Goal: Task Accomplishment & Management: Complete application form

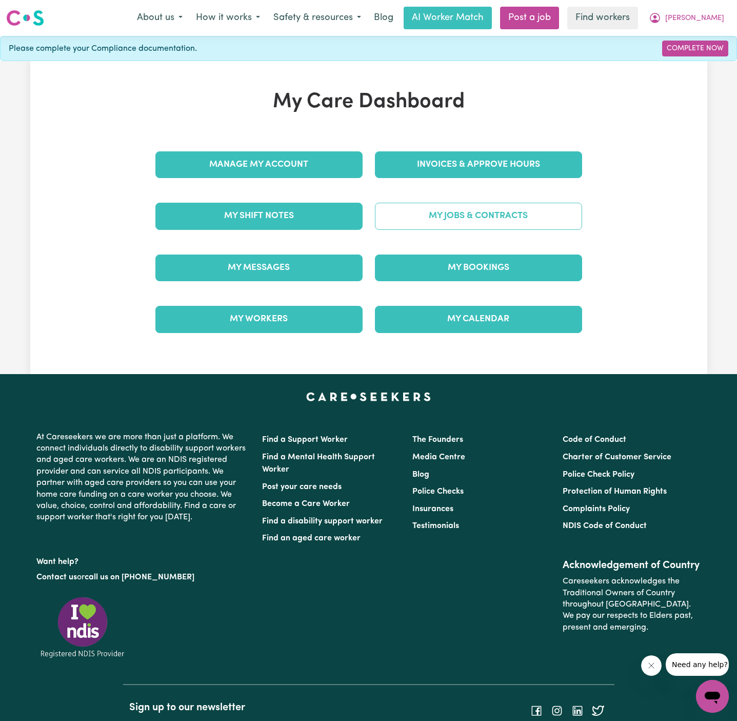
click at [485, 215] on link "My Jobs & Contracts" at bounding box center [478, 216] width 207 height 27
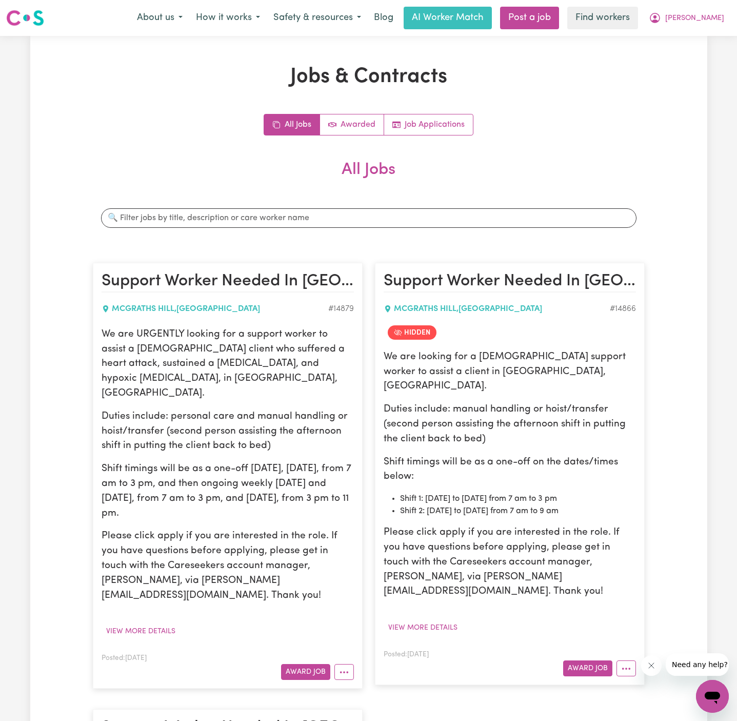
click at [359, 290] on article "Support Worker Needed In [GEOGRAPHIC_DATA], [GEOGRAPHIC_DATA] [GEOGRAPHIC_DATA]…" at bounding box center [228, 476] width 270 height 426
click at [341, 255] on div "Support Worker Needed In [GEOGRAPHIC_DATA], [GEOGRAPHIC_DATA] [GEOGRAPHIC_DATA]…" at bounding box center [228, 475] width 282 height 446
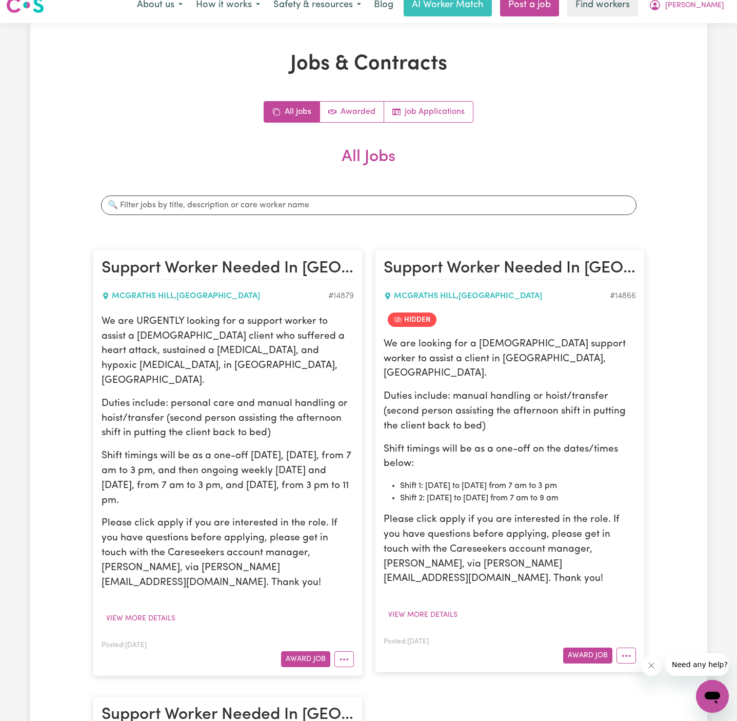
scroll to position [17, 0]
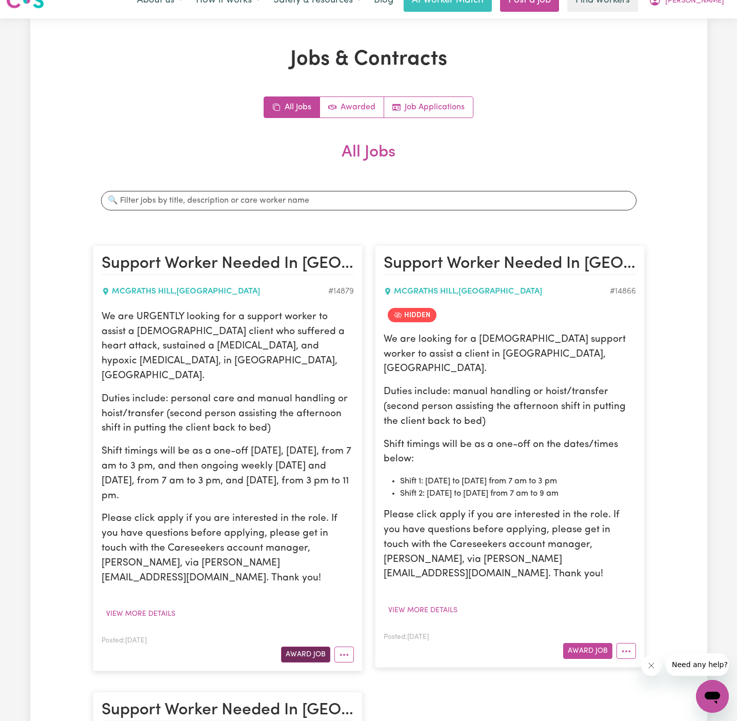
click at [309, 647] on button "Award Job" at bounding box center [305, 655] width 49 height 16
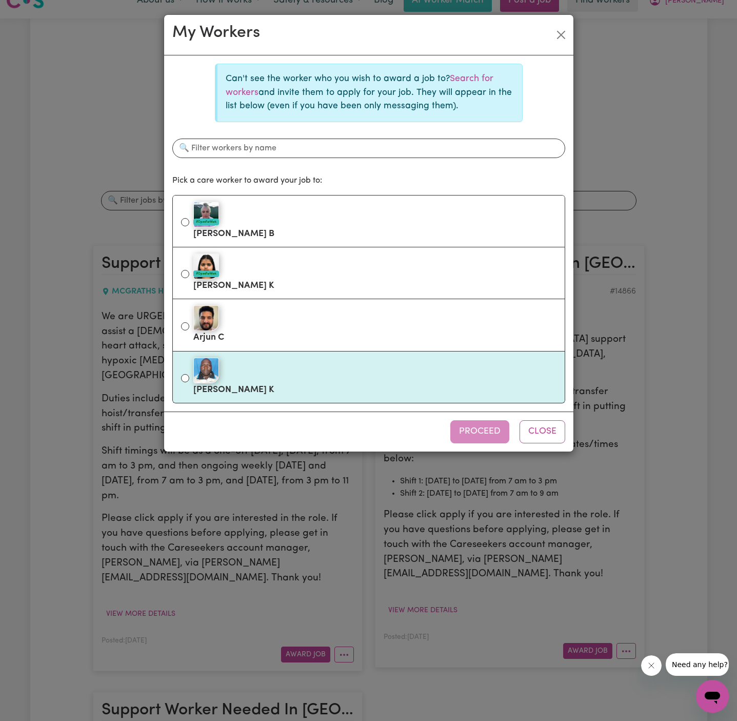
click at [264, 382] on label "[PERSON_NAME]" at bounding box center [374, 377] width 363 height 43
click at [189, 382] on input "[PERSON_NAME]" at bounding box center [185, 378] width 8 height 8
radio input "true"
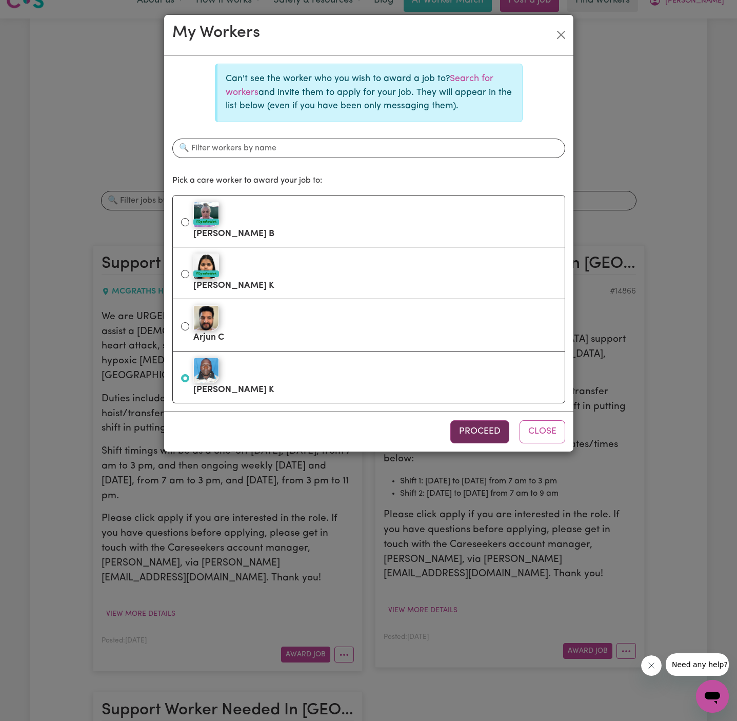
click at [469, 427] on button "Proceed" at bounding box center [480, 431] width 59 height 23
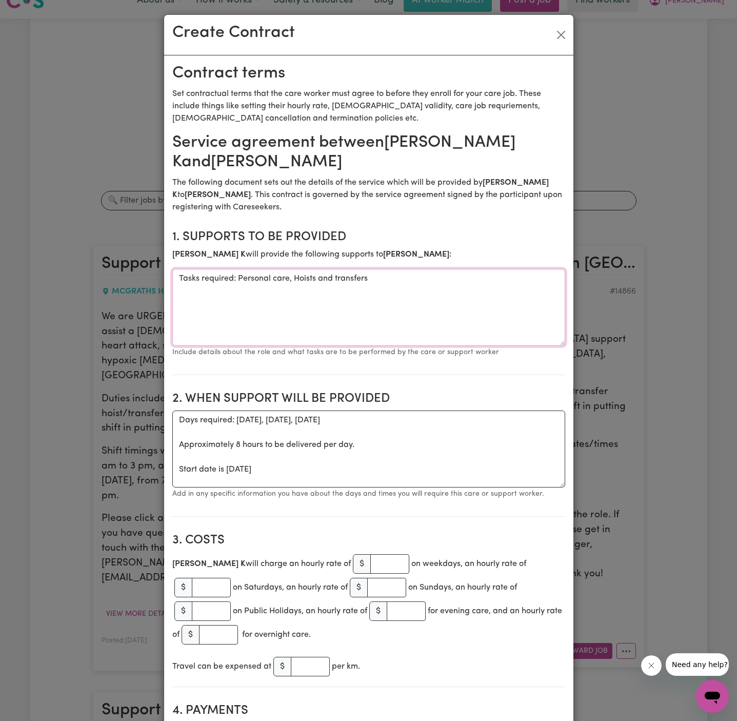
drag, startPoint x: 238, startPoint y: 281, endPoint x: 147, endPoint y: 276, distance: 91.0
click at [147, 276] on div "Create Contract Contract terms Set contractual terms that the care worker must …" at bounding box center [368, 360] width 737 height 721
type textarea "Personal care, Hoists and transfers"
drag, startPoint x: 178, startPoint y: 470, endPoint x: 175, endPoint y: 416, distance: 53.9
click at [175, 416] on textarea "Days required: [DATE], [DATE], [DATE] Approximately 8 hours to be delivered per…" at bounding box center [368, 449] width 393 height 77
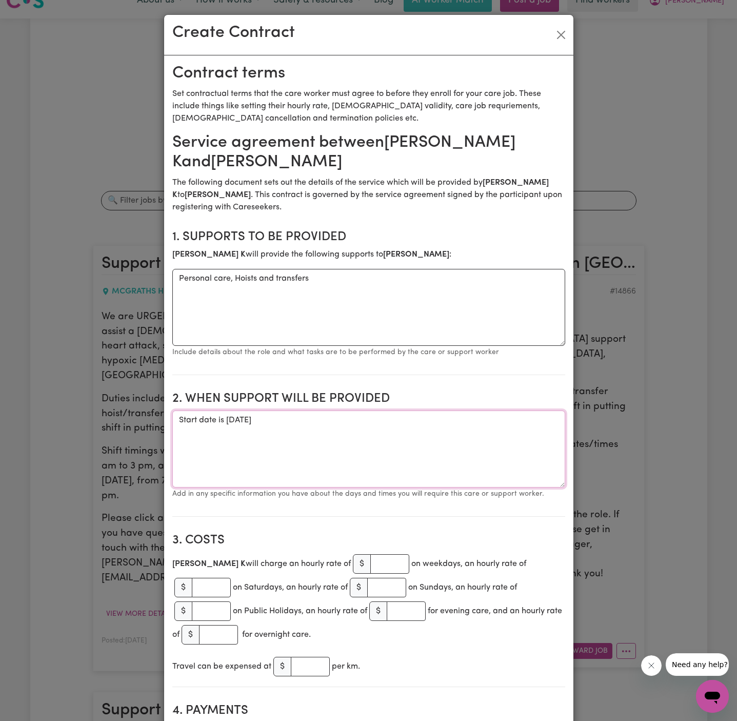
click at [224, 421] on textarea "Start date is [DATE]" at bounding box center [368, 449] width 393 height 77
drag, startPoint x: 228, startPoint y: 421, endPoint x: 164, endPoint y: 421, distance: 64.1
click at [217, 440] on textarea "Start date is [DATE]" at bounding box center [368, 449] width 393 height 77
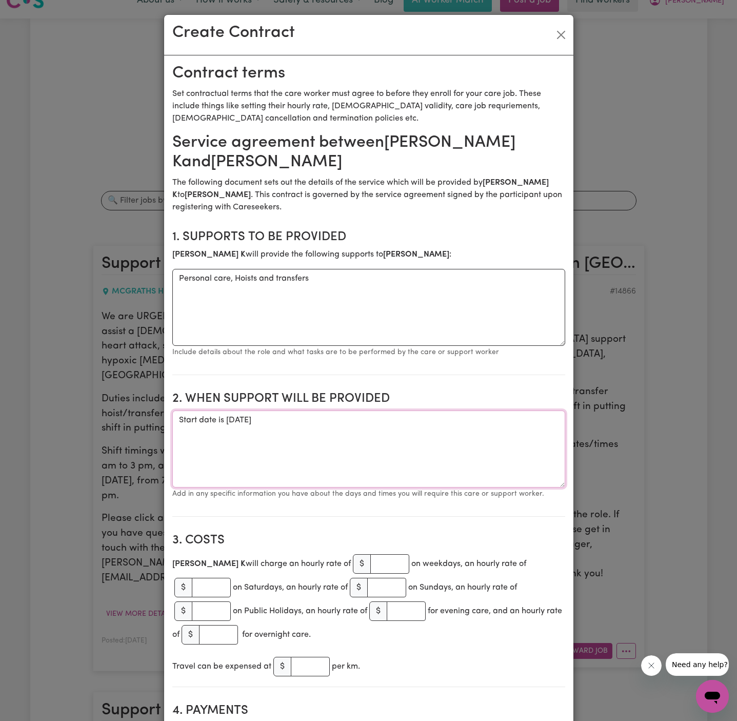
drag, startPoint x: 225, startPoint y: 425, endPoint x: 174, endPoint y: 420, distance: 51.0
click at [174, 420] on textarea "Start date is [DATE]" at bounding box center [368, 449] width 393 height 77
click at [374, 429] on textarea "ONE OFF [DATE]" at bounding box center [368, 449] width 393 height 77
click at [452, 448] on textarea "ONE OFF [DATE] from 7 am to 3 pm and [DATE] from 3pm to 11 pm" at bounding box center [368, 449] width 393 height 77
click at [512, 453] on textarea "ONE OFF [DATE] from 7 am to 3 pm and [DATE] from 3pm to 11 pm" at bounding box center [368, 449] width 393 height 77
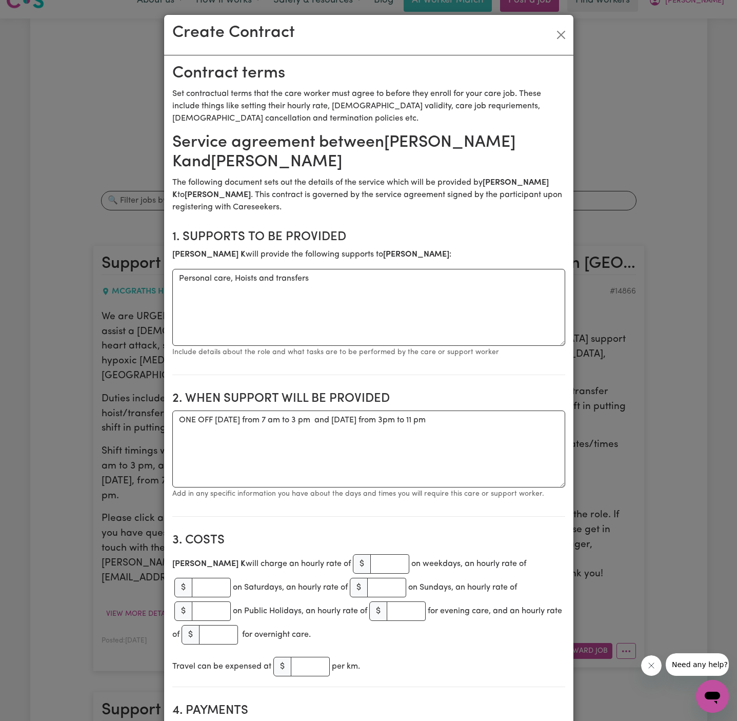
click at [364, 492] on small "Add in any specific information you have about the days and times you will requ…" at bounding box center [358, 494] width 372 height 8
click at [494, 418] on textarea "ONE OFF [DATE] from 7 am to 3 pm and [DATE] from 3pm to 11 pm" at bounding box center [368, 449] width 393 height 77
click at [525, 444] on textarea "ONE OFF [DATE] from 7 am to 3 pm and [DATE] from 3 pm to 11 pm" at bounding box center [368, 449] width 393 height 77
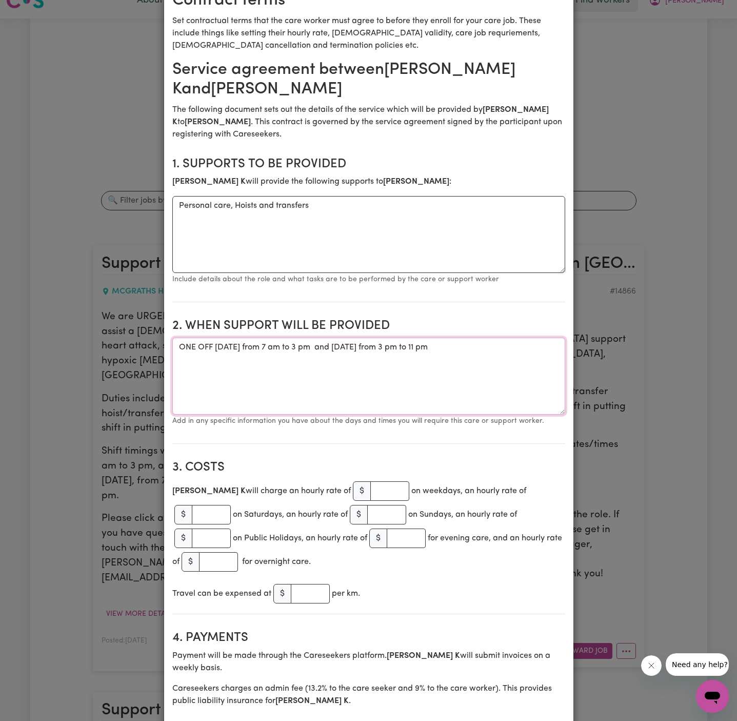
scroll to position [85, 0]
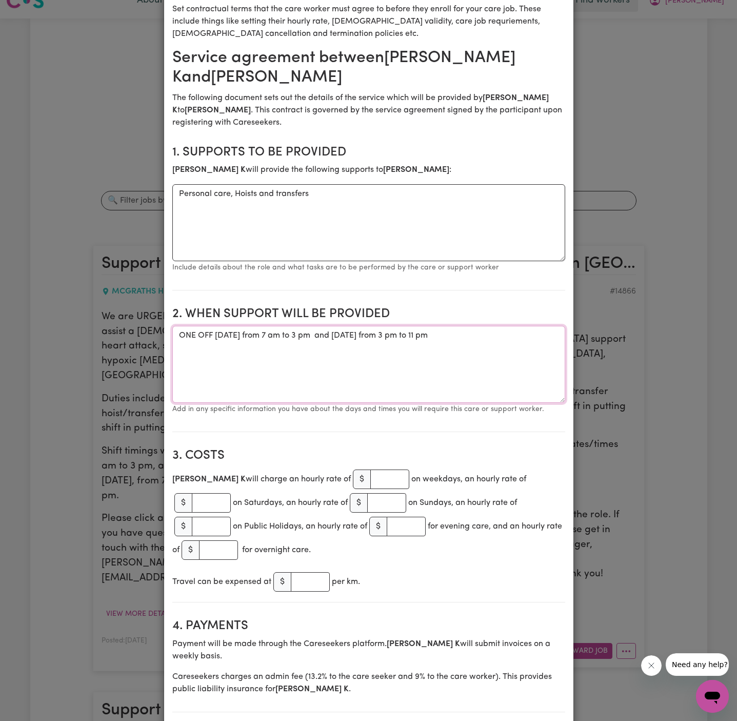
type textarea "ONE OFF [DATE] from 7 am to 3 pm and [DATE] from 3 pm to 11 pm"
click at [370, 478] on input "number" at bounding box center [389, 479] width 39 height 19
type input "45"
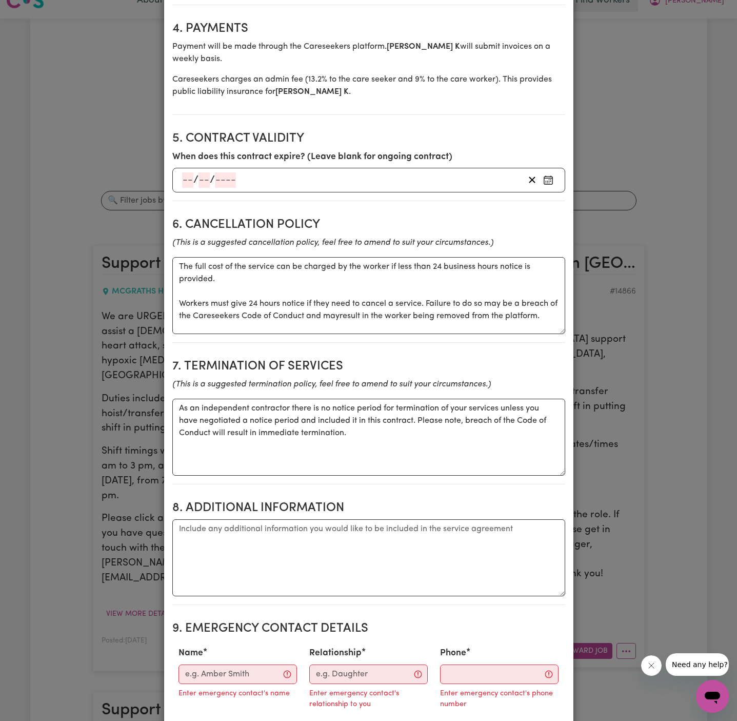
scroll to position [831, 0]
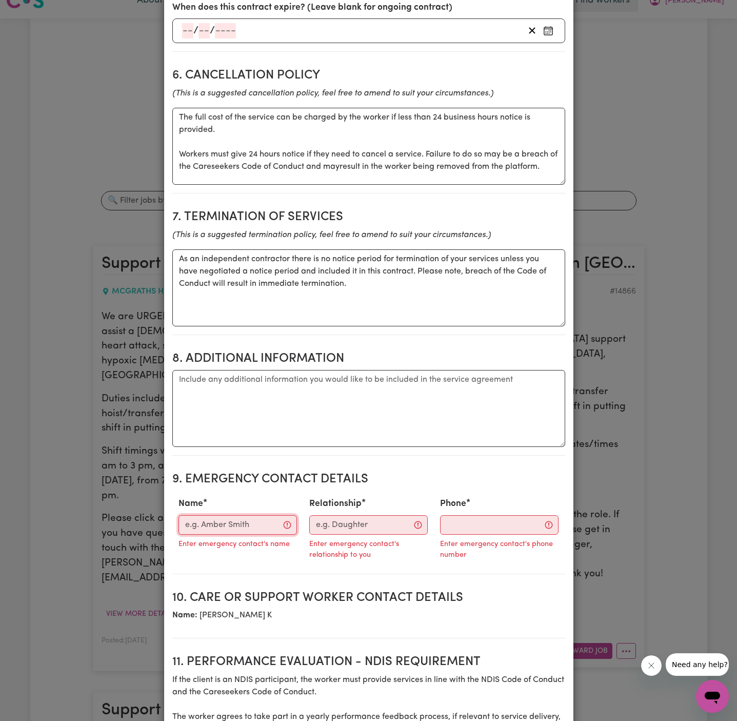
click at [237, 515] on input "Name" at bounding box center [238, 524] width 119 height 19
paste input "[PERSON_NAME] - Wholistic Care || 0422 962 088"
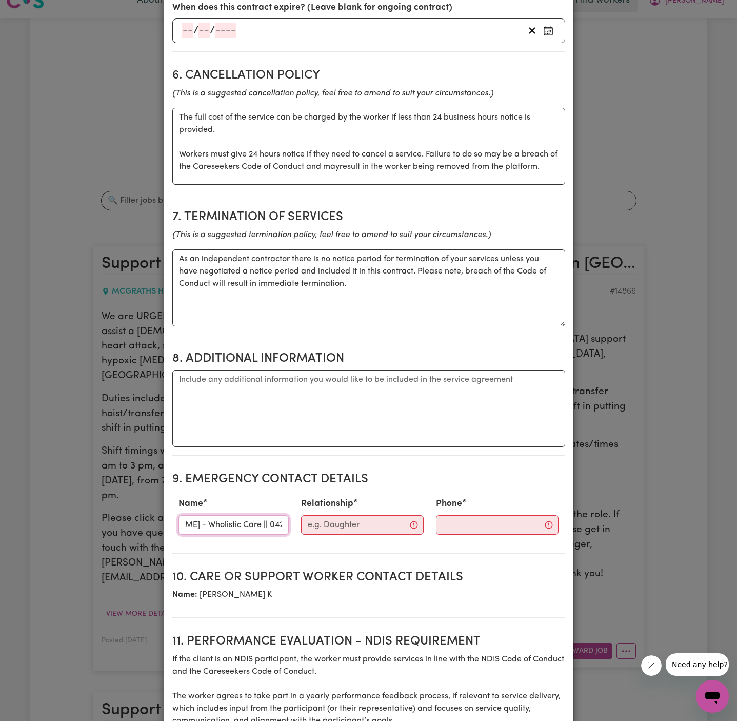
drag, startPoint x: 223, startPoint y: 499, endPoint x: 328, endPoint y: 497, distance: 105.7
click at [328, 497] on div "Name [PERSON_NAME] - Wholistic Care || [PHONE_NUMBER] Relationship Phone" at bounding box center [368, 515] width 393 height 45
type input "[PERSON_NAME] - Wholistic Care ||"
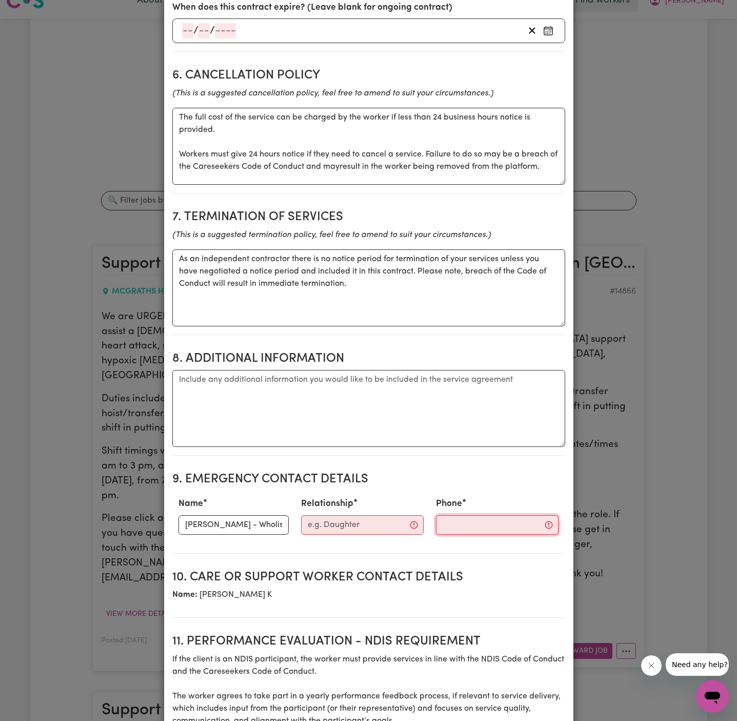
click at [452, 515] on input "Phone" at bounding box center [497, 524] width 123 height 19
paste input "0422 962 088"
type input "0422 962 088"
drag, startPoint x: 209, startPoint y: 498, endPoint x: 318, endPoint y: 496, distance: 108.8
click at [318, 496] on div "Name [PERSON_NAME] - Wholistic Care || Relationship Phone [PHONE_NUMBER]" at bounding box center [368, 515] width 393 height 45
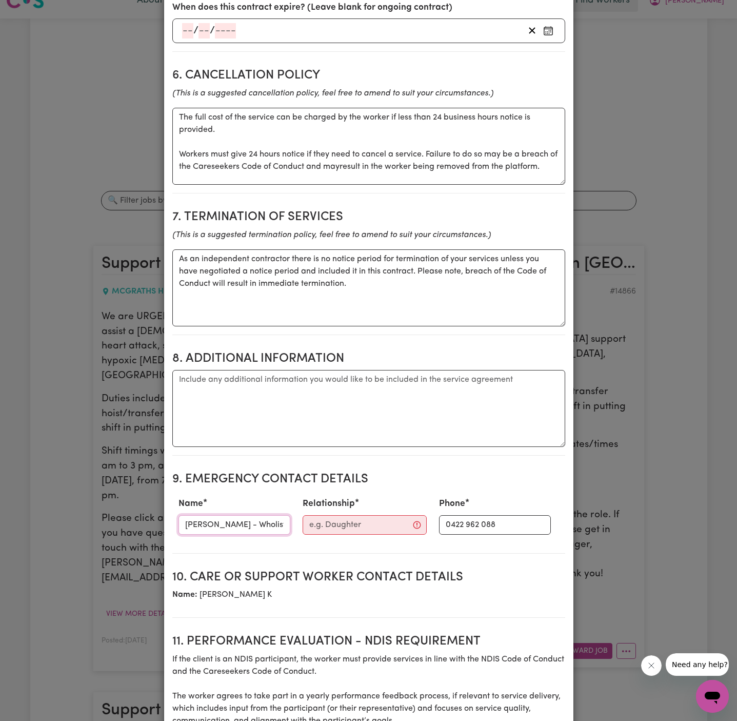
scroll to position [0, 1]
drag, startPoint x: 210, startPoint y: 500, endPoint x: 305, endPoint y: 498, distance: 95.0
click at [305, 498] on div "Name [PERSON_NAME] - Wholistic Care || Relationship Phone [PHONE_NUMBER]" at bounding box center [368, 515] width 393 height 45
type input "[PERSON_NAME] -"
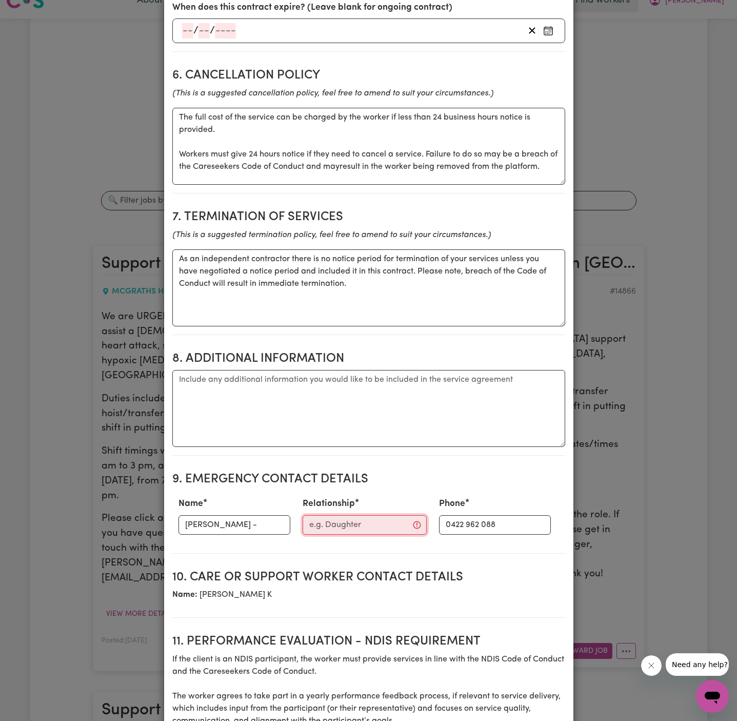
click at [319, 515] on input "Relationship" at bounding box center [365, 524] width 124 height 19
paste input "Wholistic Care ||"
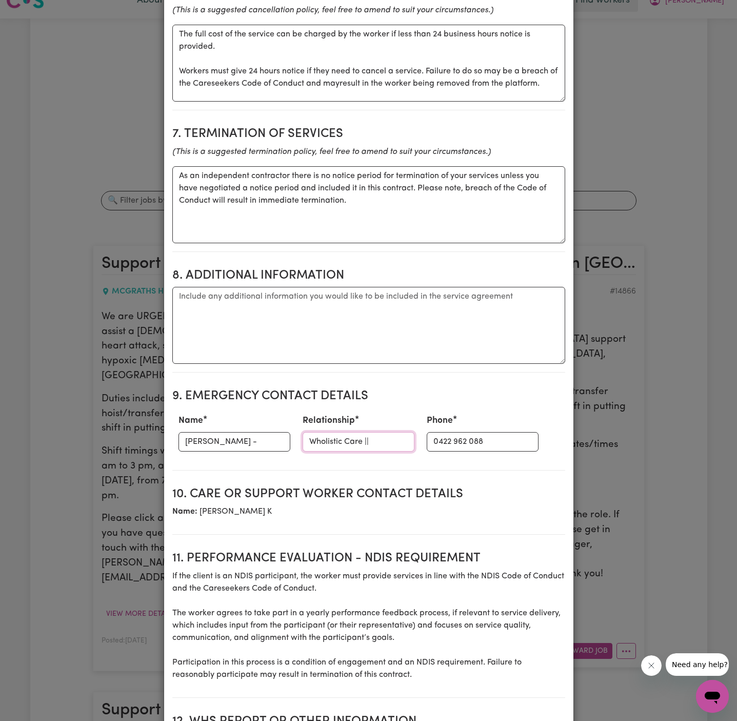
click at [360, 432] on input "Wholistic Care ||" at bounding box center [359, 441] width 112 height 19
type input "Wholistic Care"
click at [229, 432] on input "[PERSON_NAME] -" at bounding box center [235, 441] width 112 height 19
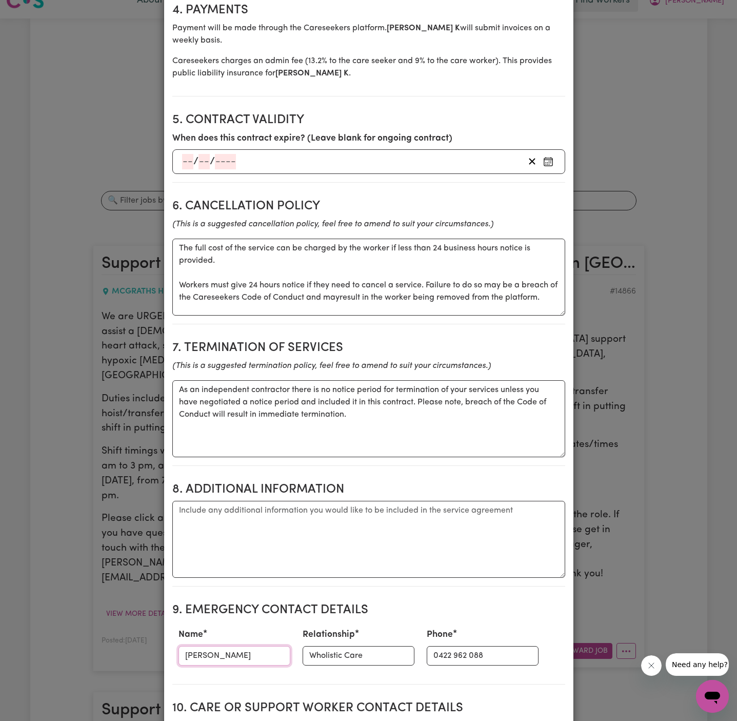
scroll to position [698, 0]
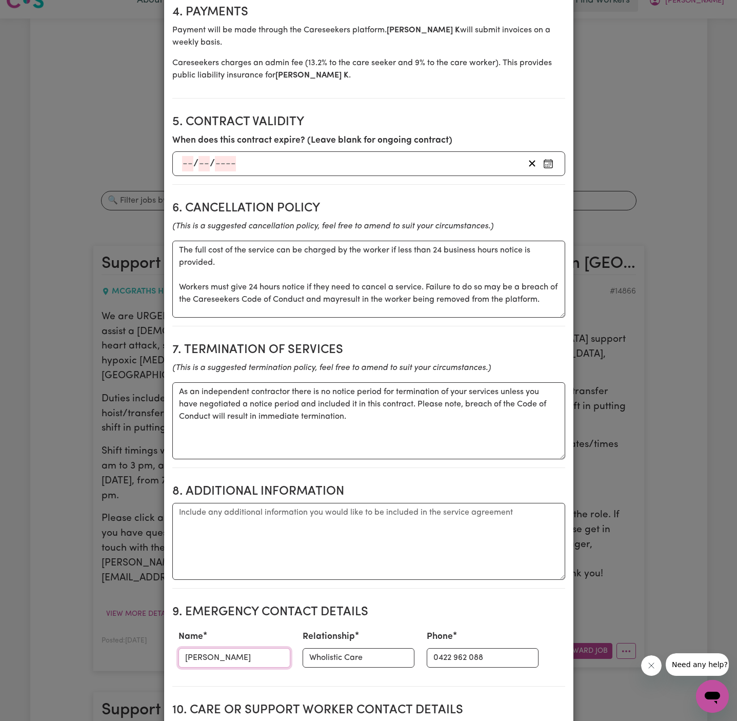
type input "[PERSON_NAME]"
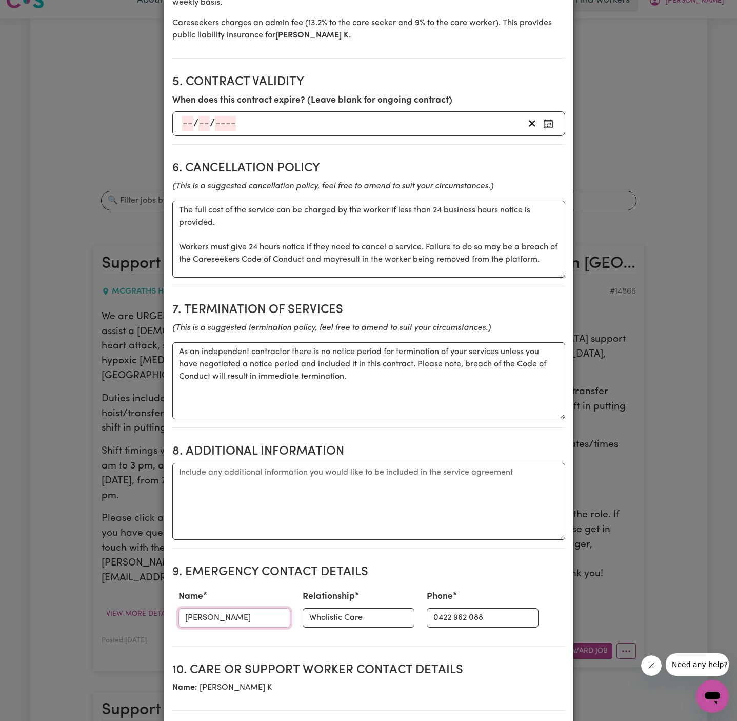
scroll to position [742, 0]
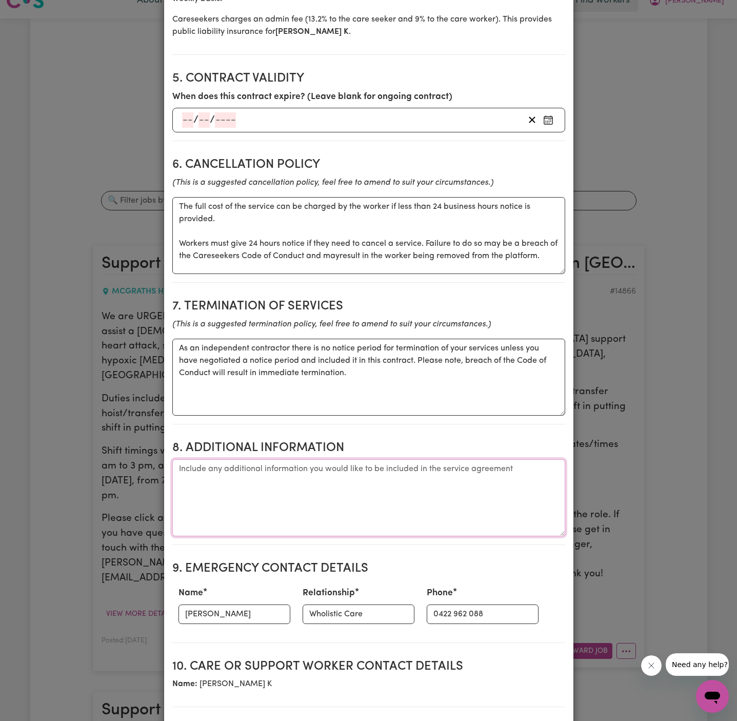
click at [443, 464] on textarea "Additional information" at bounding box center [368, 497] width 393 height 77
paste textarea "[STREET_ADDRESS][PERSON_NAME][PERSON_NAME] NOTE: Battle [GEOGRAPHIC_DATA]; Park…"
click at [410, 465] on textarea "Client's address: [STREET_ADDRESS][PERSON_NAME] NOTE: [GEOGRAPHIC_DATA]; Park o…" at bounding box center [368, 497] width 393 height 77
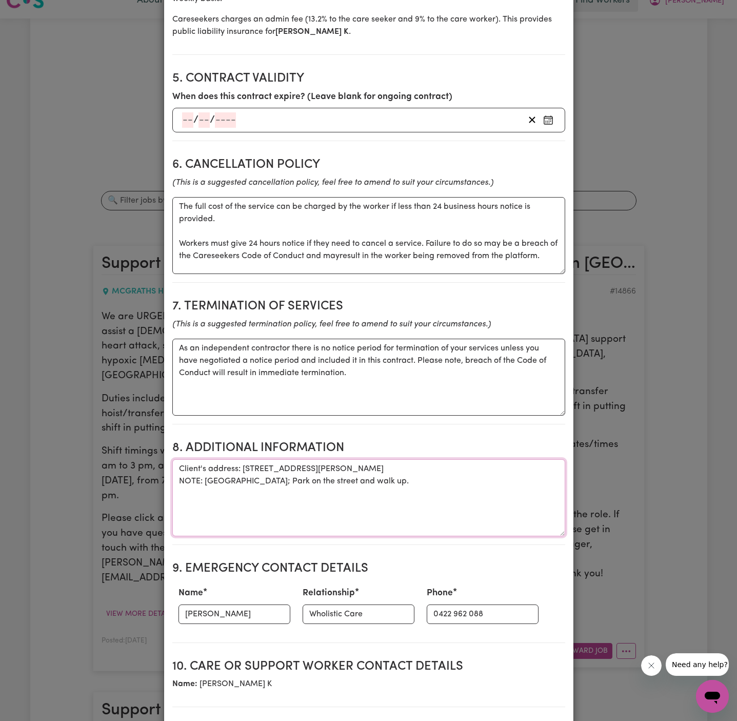
scroll to position [822, 0]
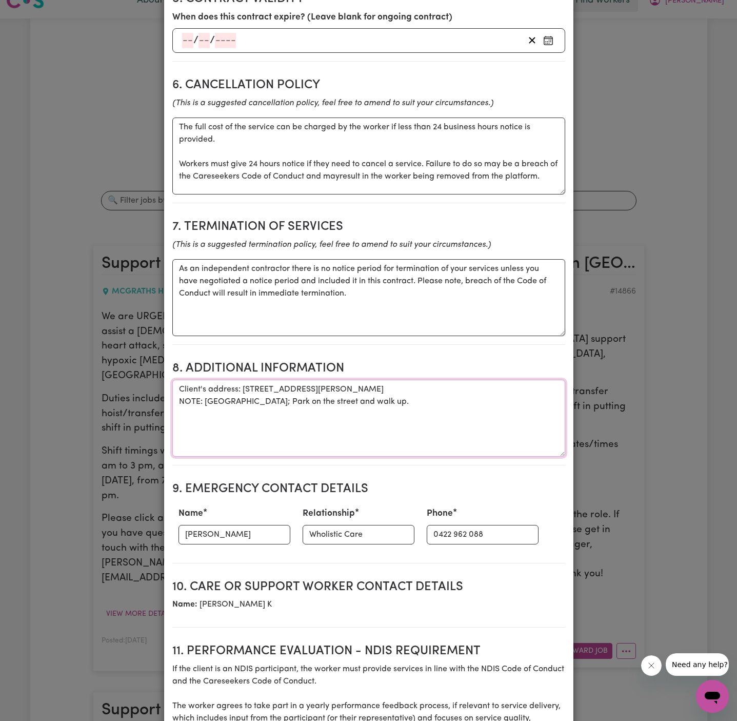
click at [423, 380] on textarea "Client's address: [STREET_ADDRESS][PERSON_NAME] NOTE: [GEOGRAPHIC_DATA]; Park o…" at bounding box center [368, 418] width 393 height 77
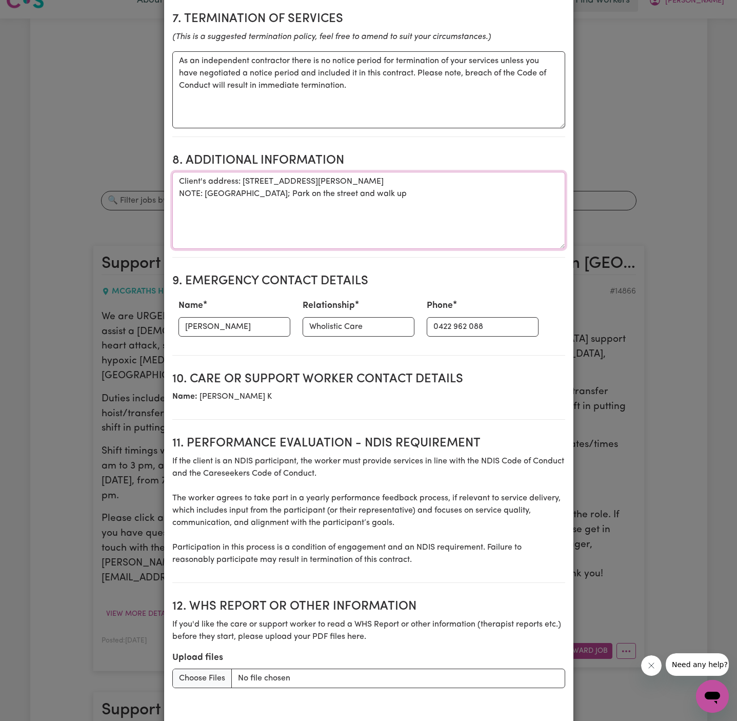
scroll to position [1066, 0]
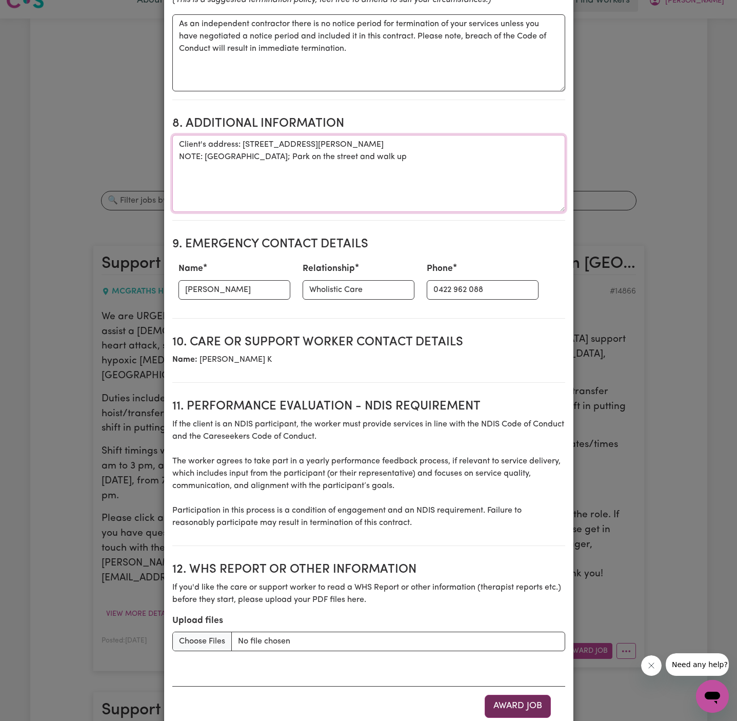
type textarea "Client's address: [STREET_ADDRESS][PERSON_NAME] NOTE: [GEOGRAPHIC_DATA]; Park o…"
click at [531, 695] on button "Award Job" at bounding box center [518, 706] width 66 height 23
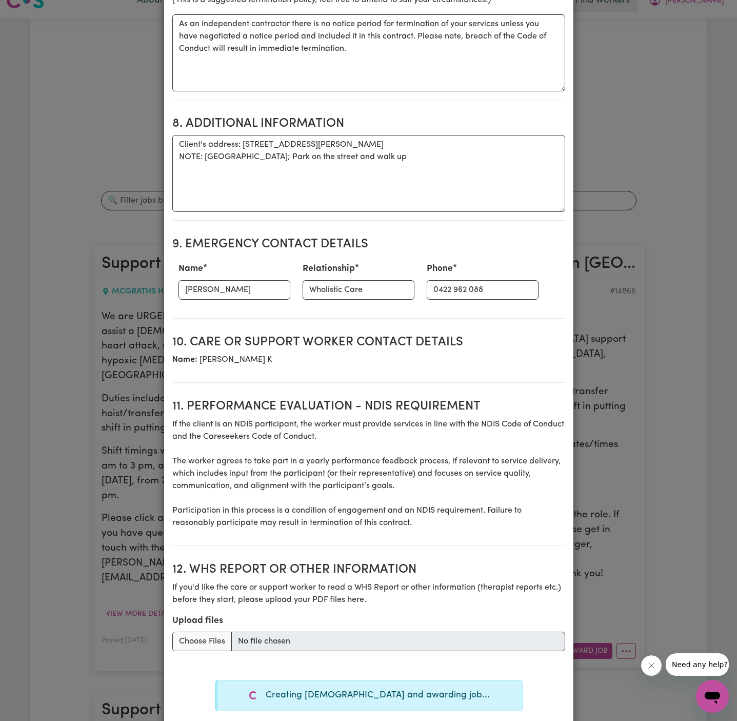
type textarea "Tasks required: Personal care, Hoists and transfers"
type textarea "Days required: [DATE], [DATE], [DATE] Approximately 8 hours to be delivered per…"
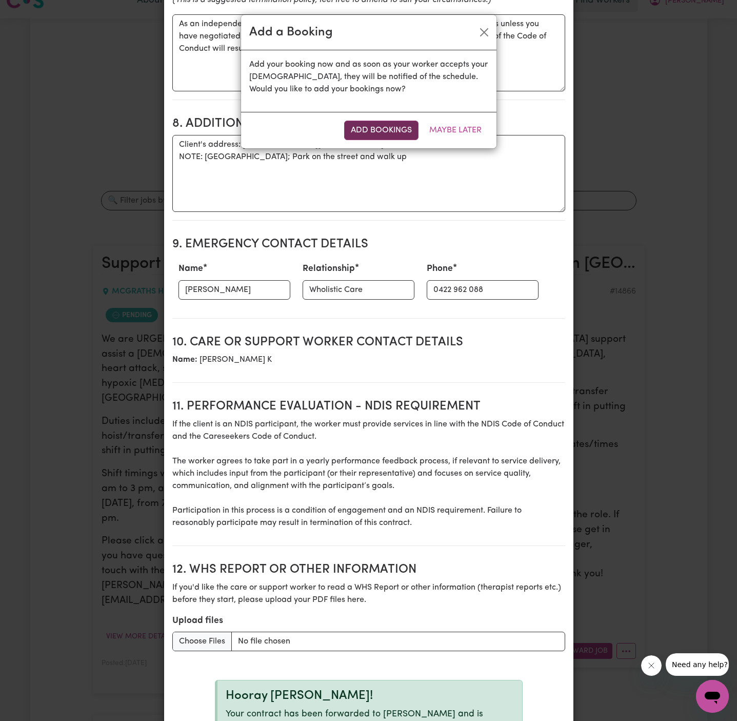
click at [370, 130] on button "Add Bookings" at bounding box center [381, 130] width 74 height 19
type textarea "Tasks required: Personal care, Hoists and transfers"
type textarea "Days required: [DATE], [DATE], [DATE] Approximately 8 hours to be delivered per…"
type textarea "The full cost of the service can be charged by the worker if less than 24 busin…"
type textarea "As an independent contractor there is no notice period for termination of your …"
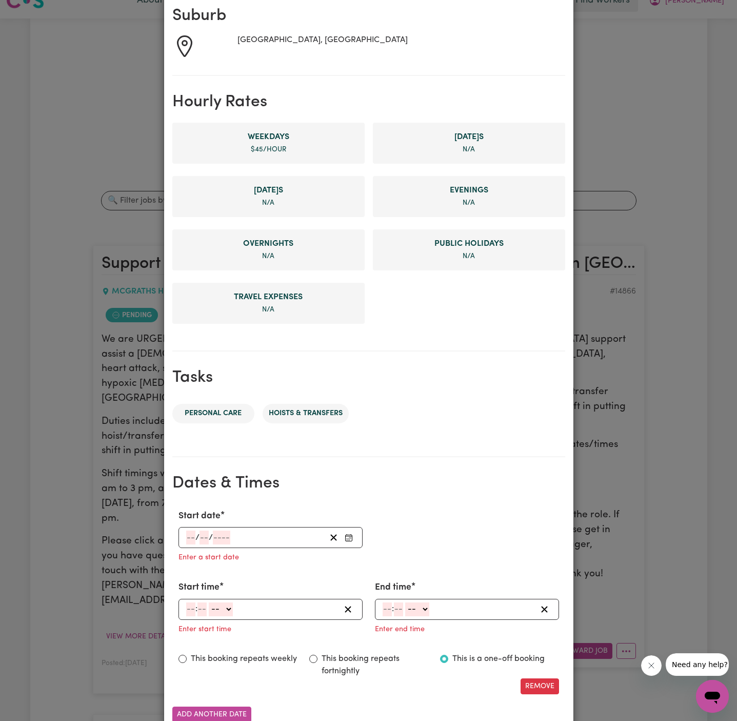
scroll to position [236, 0]
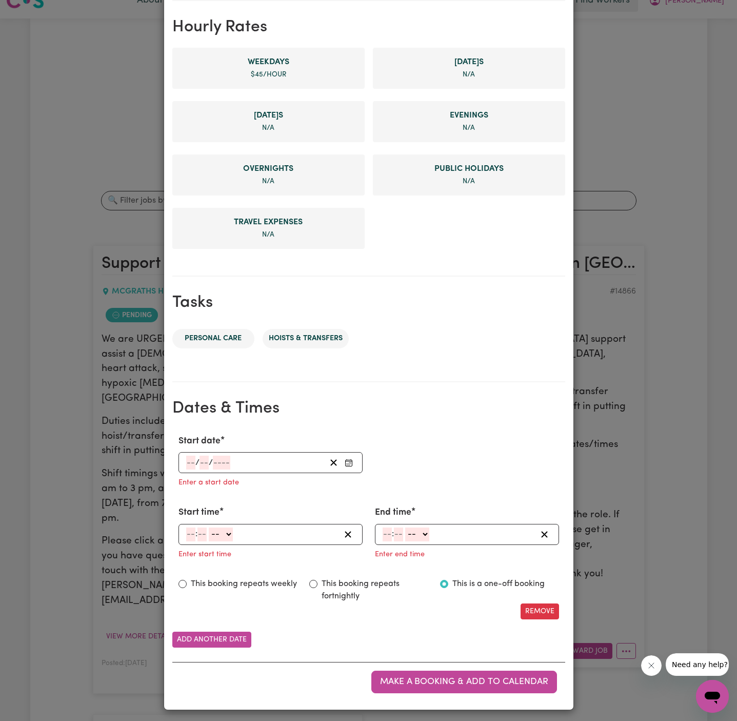
click at [189, 462] on input "number" at bounding box center [190, 463] width 9 height 14
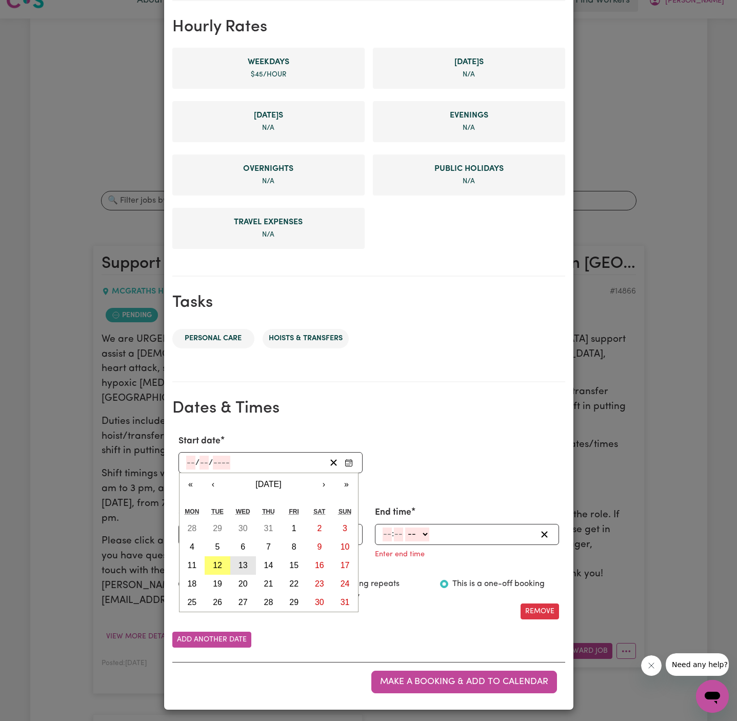
click at [247, 563] on button "13" at bounding box center [243, 565] width 26 height 18
type input "[DATE]"
type input "13"
type input "8"
type input "2025"
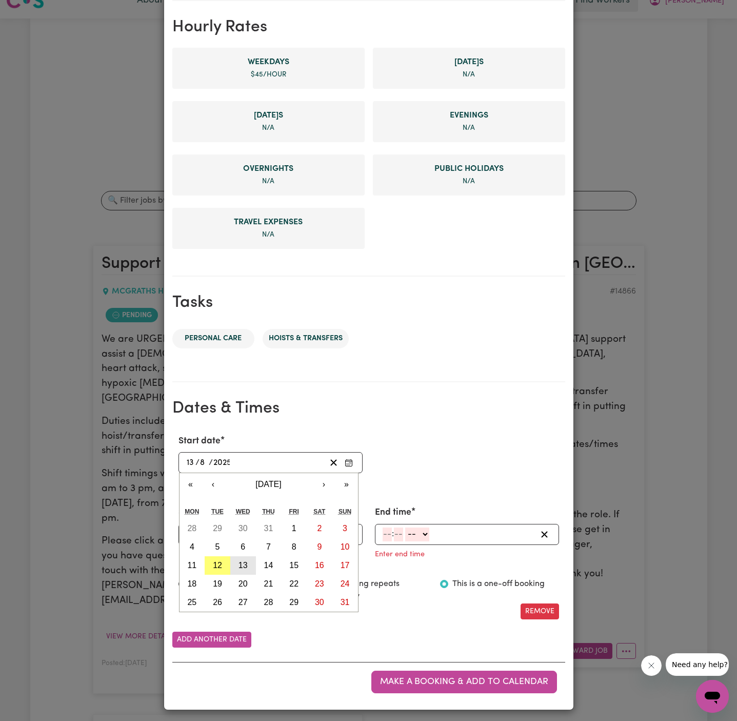
scroll to position [216, 0]
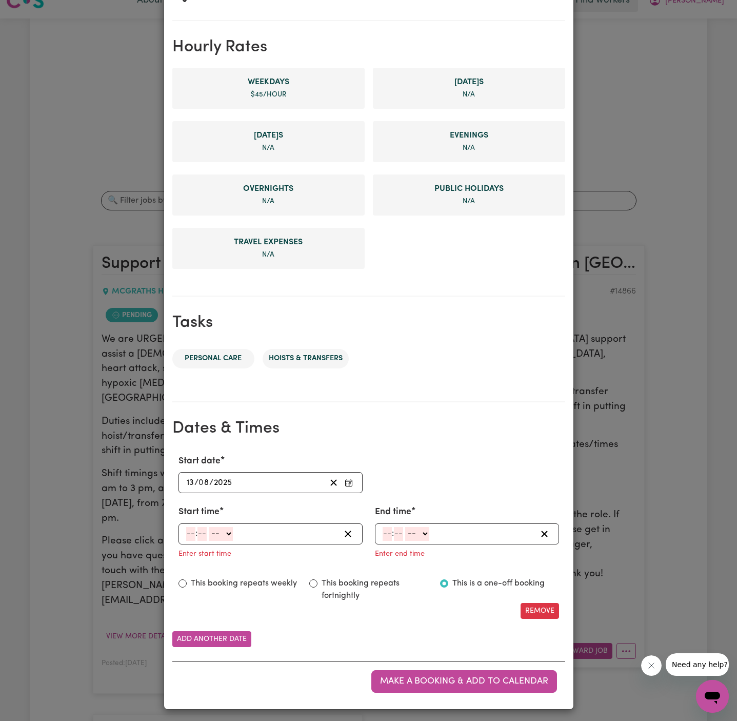
click at [190, 544] on div "Enter start time" at bounding box center [271, 552] width 184 height 16
click at [190, 537] on input "number" at bounding box center [190, 534] width 9 height 14
type input "7"
type input "00"
click at [224, 534] on select "-- AM PM" at bounding box center [219, 534] width 24 height 14
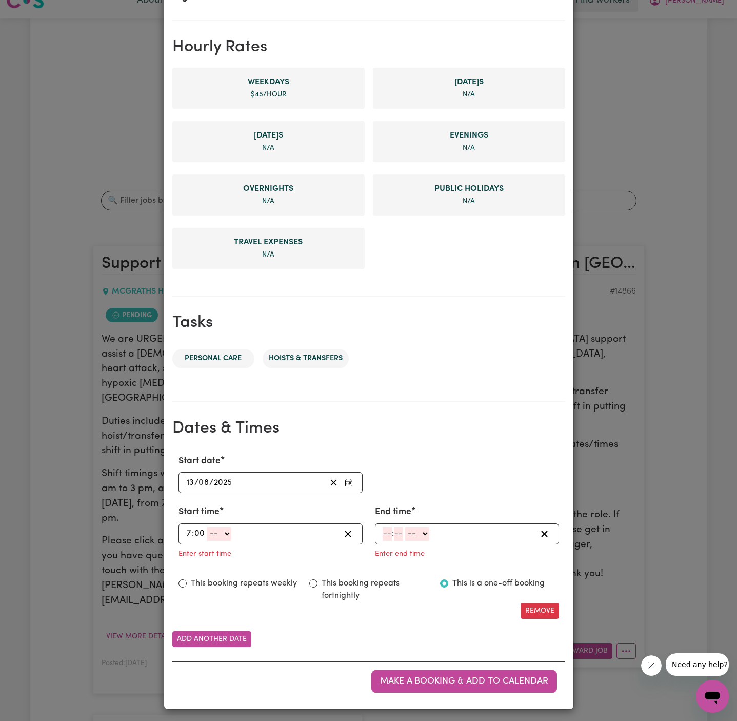
select select "am"
type input "07:00"
type input "0"
click at [385, 531] on input "number" at bounding box center [387, 534] width 9 height 14
type input "3"
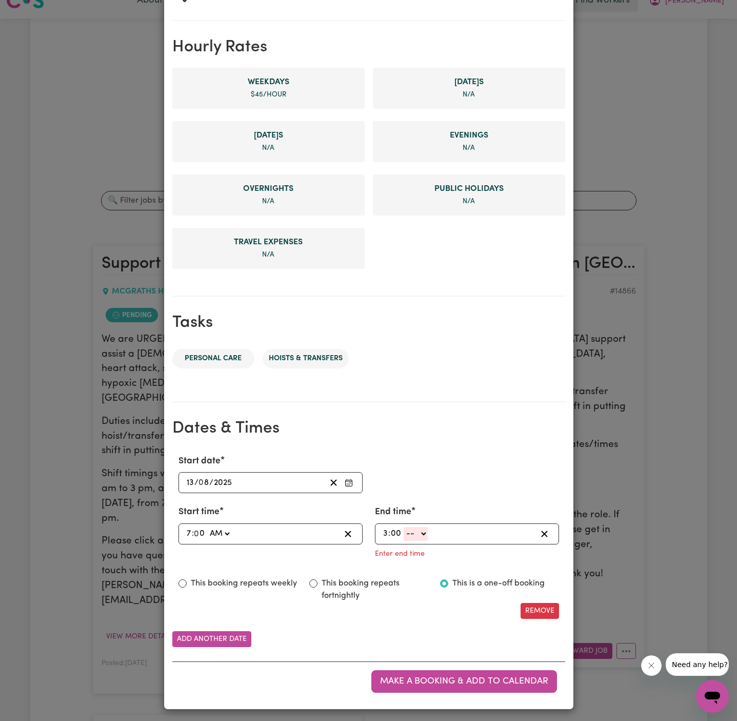
type input "00"
click at [428, 535] on select "-- AM PM" at bounding box center [416, 534] width 24 height 14
select select "pm"
type input "15:00"
type input "0"
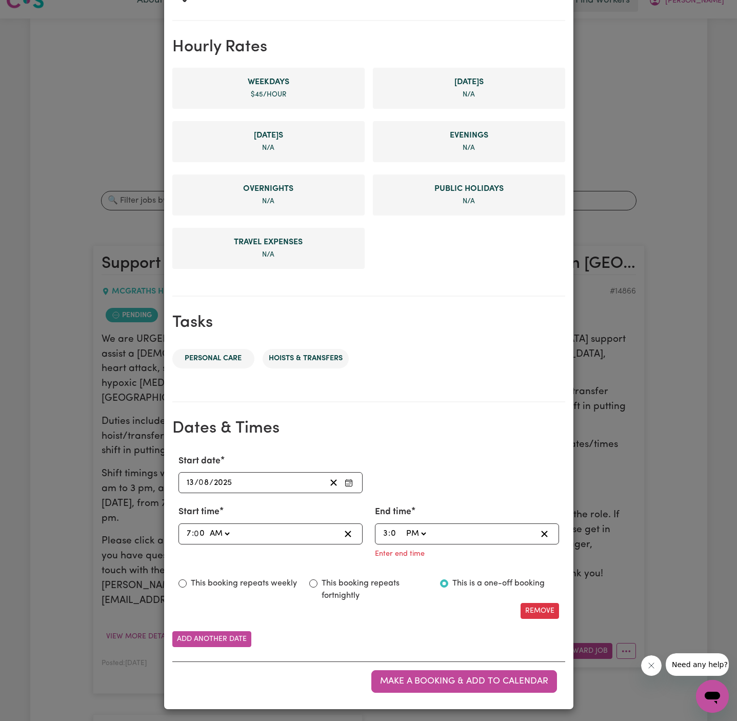
scroll to position [194, 0]
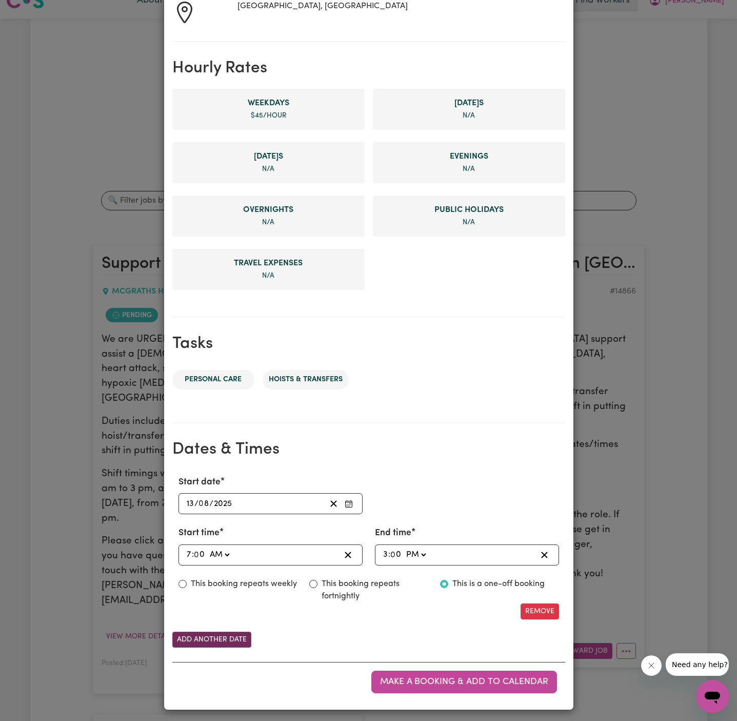
click at [214, 636] on button "Add another date" at bounding box center [211, 640] width 79 height 16
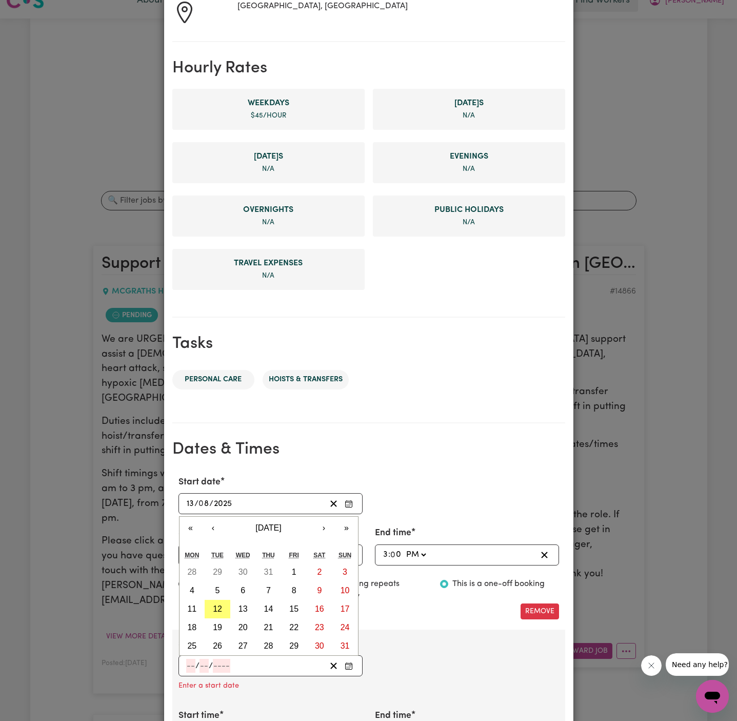
click at [192, 661] on input "number" at bounding box center [190, 666] width 9 height 14
click at [277, 604] on button "14" at bounding box center [269, 609] width 26 height 18
type input "[DATE]"
type input "14"
type input "8"
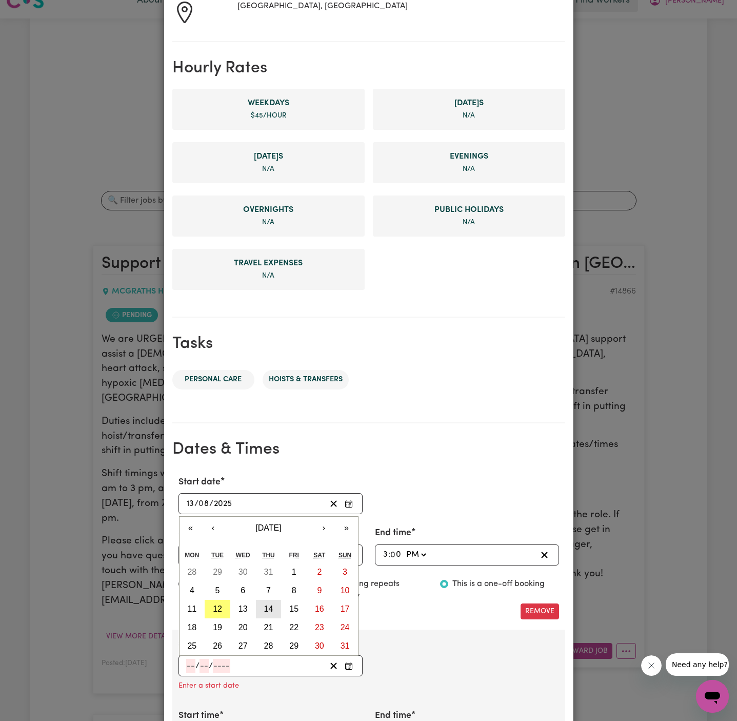
type input "2025"
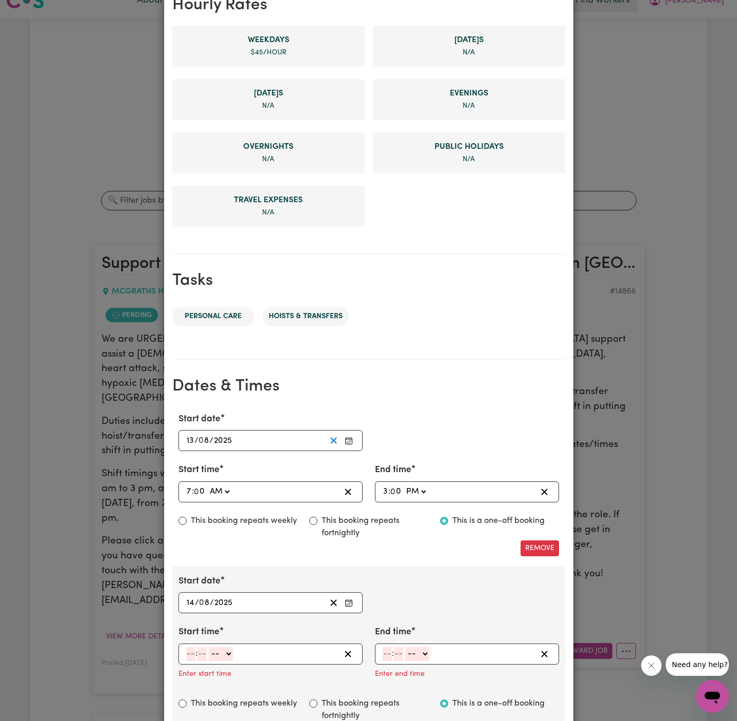
scroll to position [377, 0]
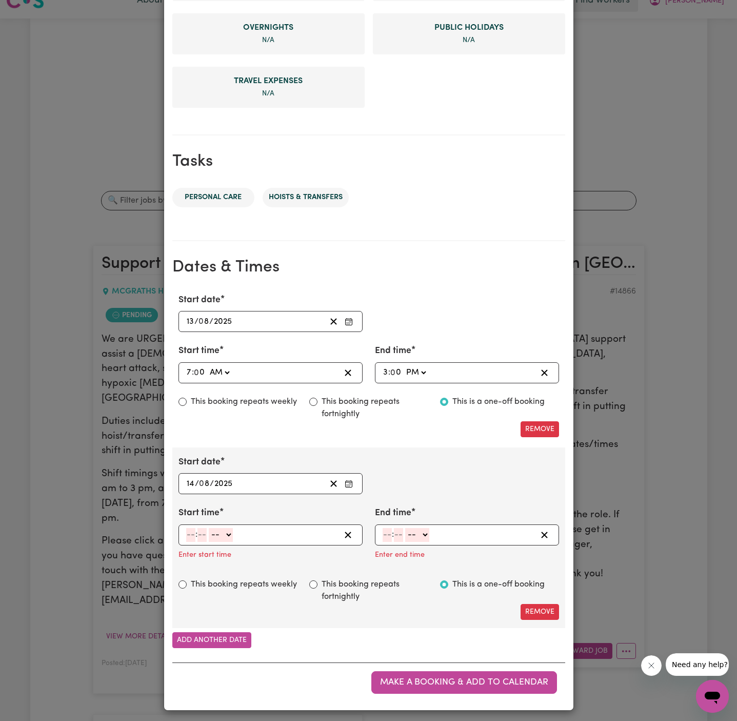
click at [186, 537] on input "number" at bounding box center [190, 535] width 9 height 14
type input "3"
type input "00"
click at [230, 530] on select "-- AM PM" at bounding box center [219, 535] width 24 height 14
select select "pm"
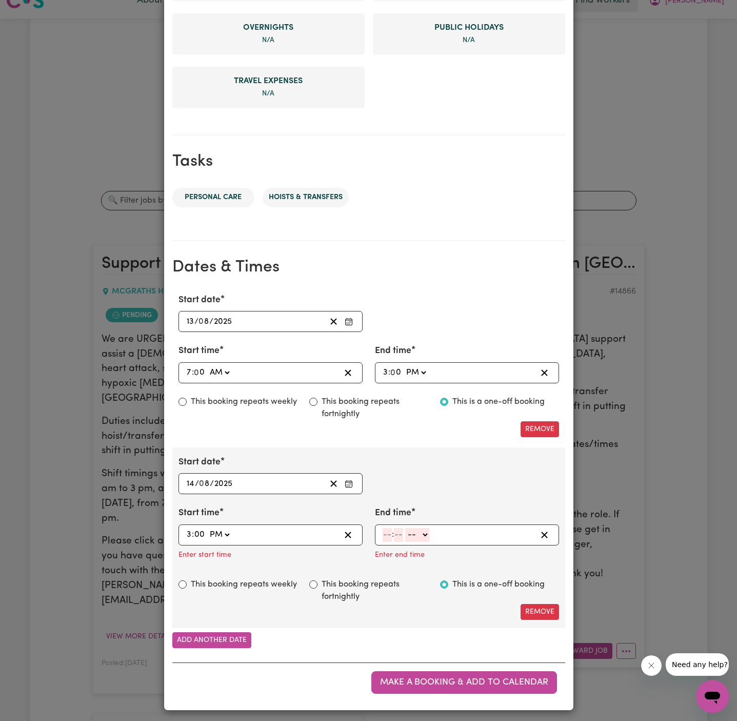
type input "15:00"
type input "0"
click at [389, 534] on input "number" at bounding box center [387, 535] width 9 height 14
type input "11"
type input "00"
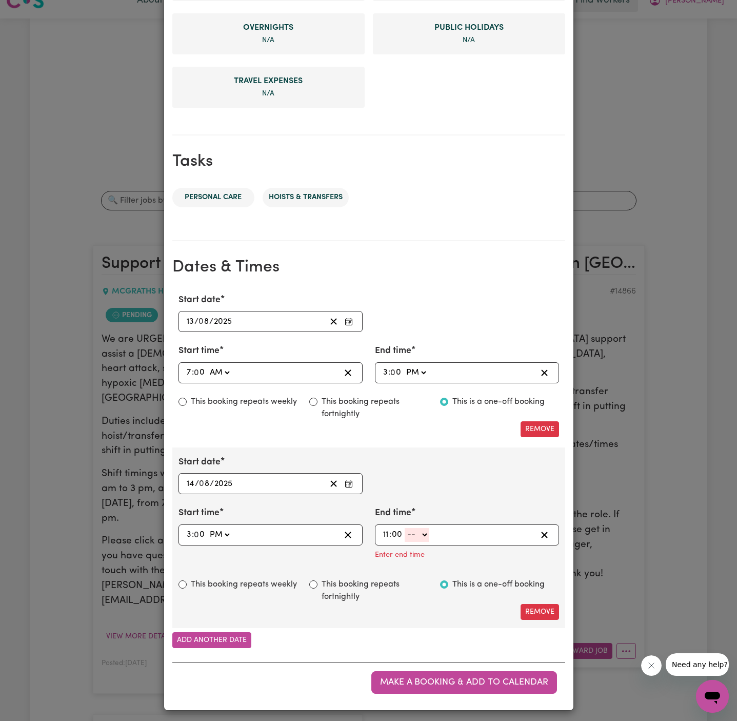
click at [424, 534] on select "-- AM PM" at bounding box center [417, 535] width 24 height 14
select select "pm"
type input "23:00"
type input "0"
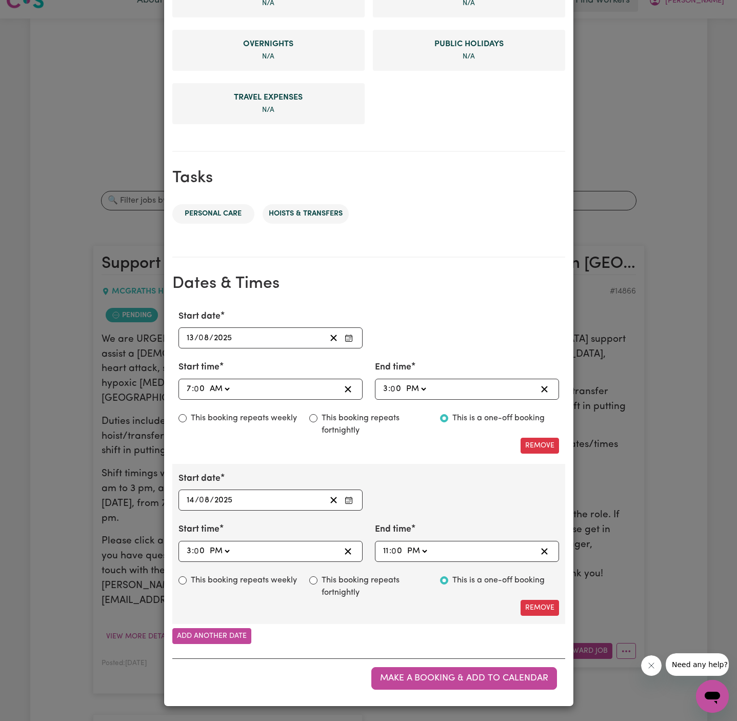
scroll to position [356, 0]
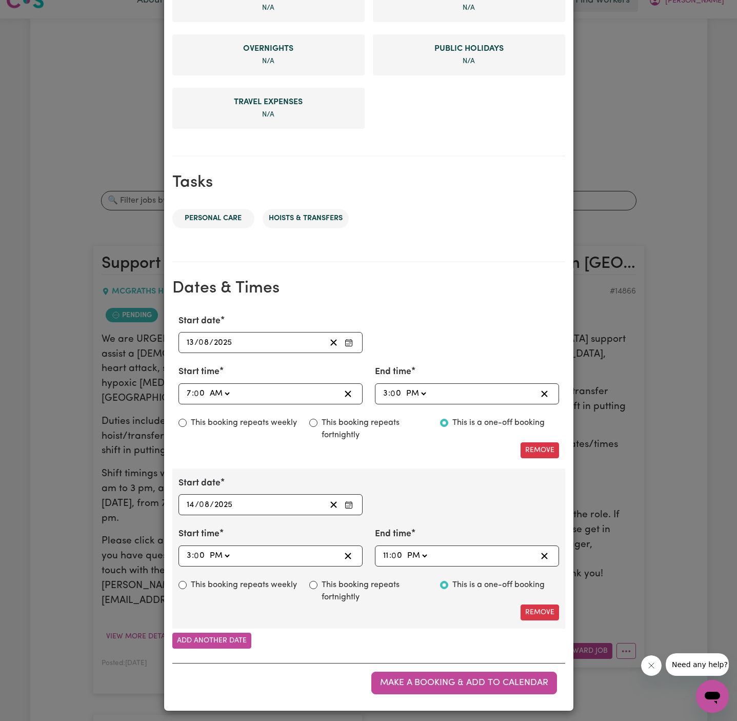
click at [465, 505] on div "Start date [DATE] 14 / 0 8 / 2025 « ‹ [DATE] › » Mon Tue Wed Thu Fri Sat Sun 28…" at bounding box center [368, 496] width 393 height 38
click at [440, 551] on div "23:00 11 : 0 0 AM PM" at bounding box center [459, 556] width 155 height 14
type input "20:00"
type input "8"
click at [232, 633] on button "Add another date" at bounding box center [211, 641] width 79 height 16
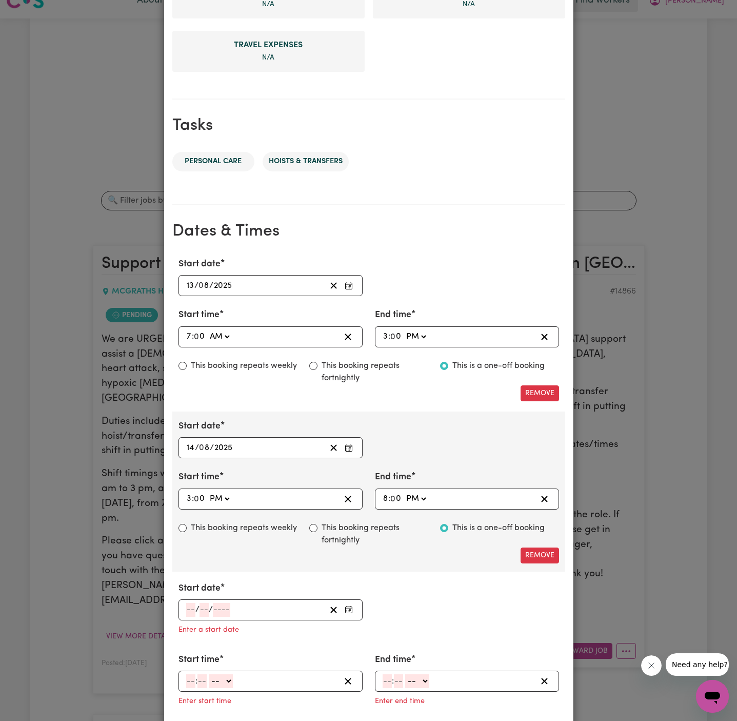
scroll to position [514, 0]
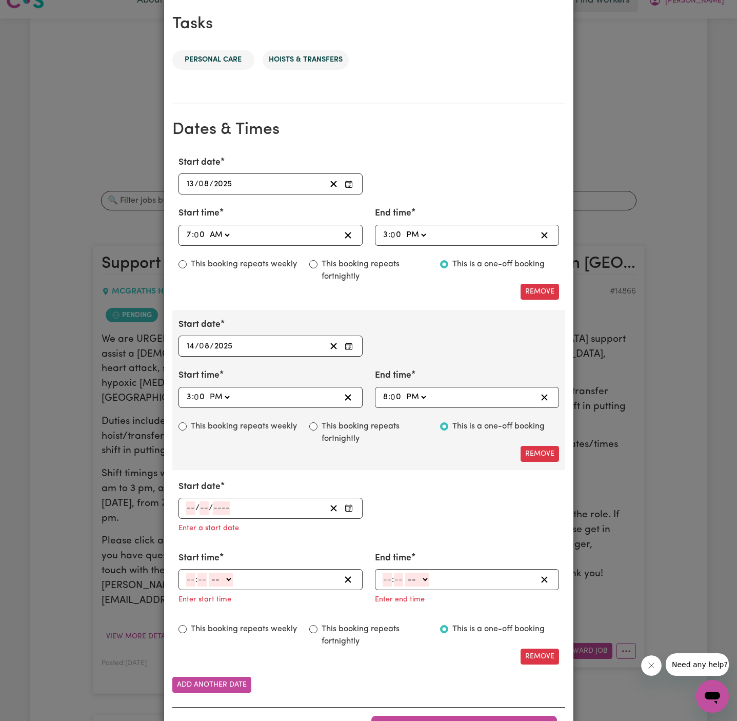
click at [189, 510] on input "number" at bounding box center [190, 508] width 9 height 14
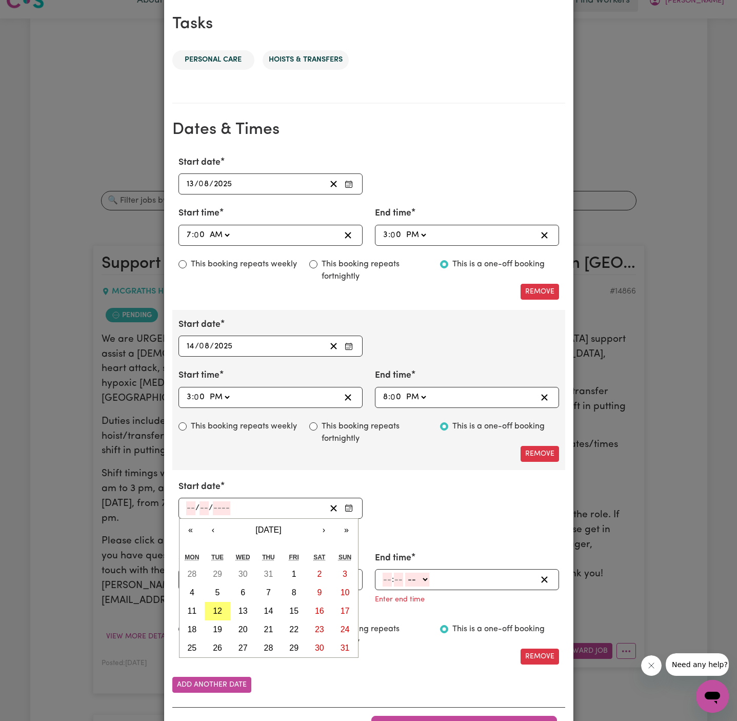
click at [427, 508] on div "Start date / / « ‹ [DATE] › » Mon Tue Wed Thu Fri Sat Sun 28 29 30 31 1 2 3 4 5…" at bounding box center [368, 509] width 393 height 59
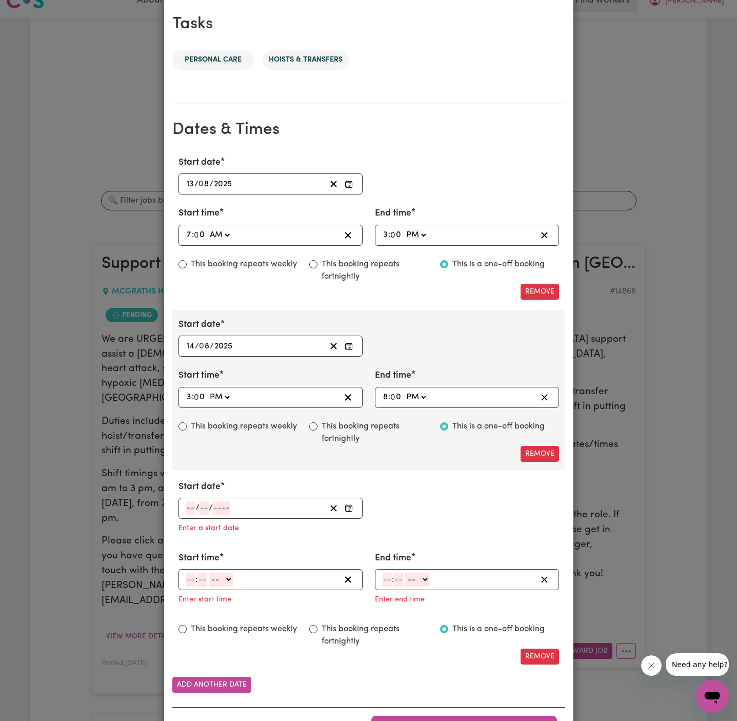
click at [464, 387] on div "20:00 8 : 0 0 AM PM" at bounding box center [467, 397] width 184 height 21
click at [545, 649] on button "Remove" at bounding box center [540, 657] width 38 height 16
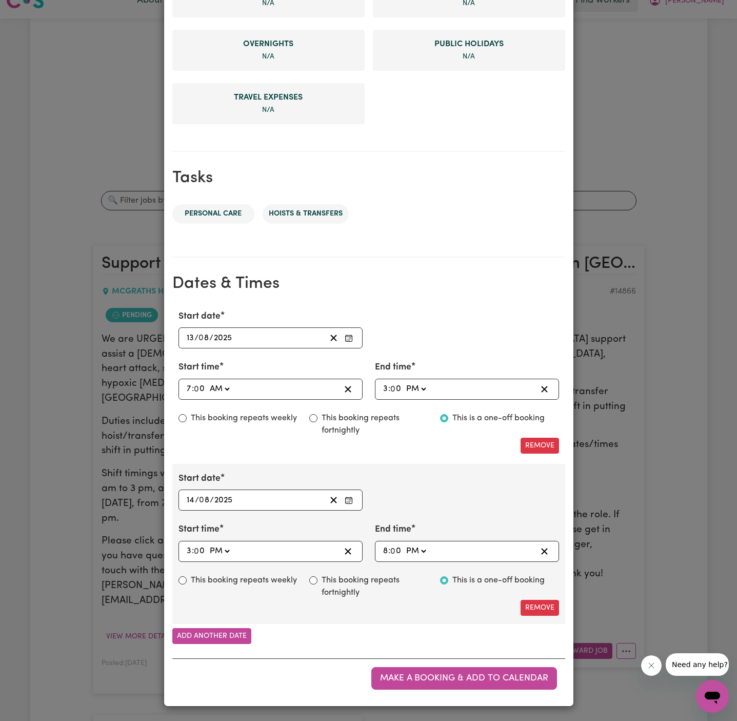
scroll to position [356, 0]
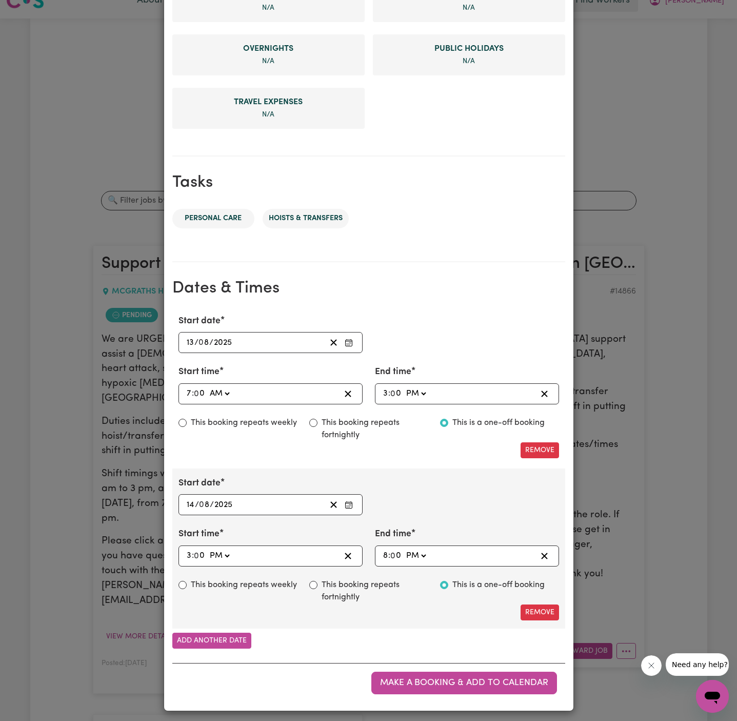
click at [443, 550] on div "20:00 8 : 0 0 AM PM" at bounding box center [459, 556] width 155 height 14
type input "13:00"
type input "1"
type input "23:00"
type input "11"
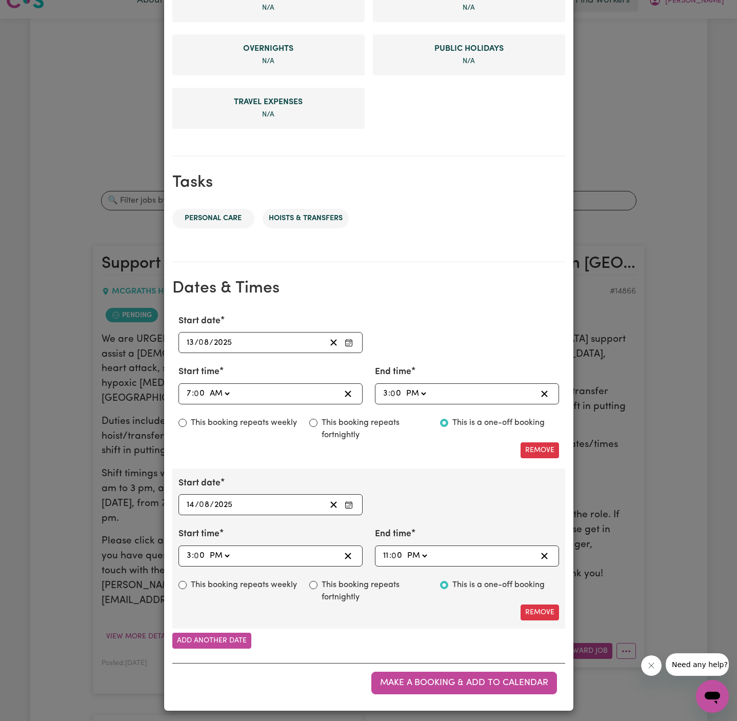
click at [452, 485] on div "Start date [DATE] 14 / 0 8 / 2025 « ‹ [DATE] › » Mon Tue Wed Thu Fri Sat Sun 28…" at bounding box center [368, 496] width 393 height 38
click at [460, 678] on span "Make a booking & add to calendar" at bounding box center [464, 682] width 168 height 9
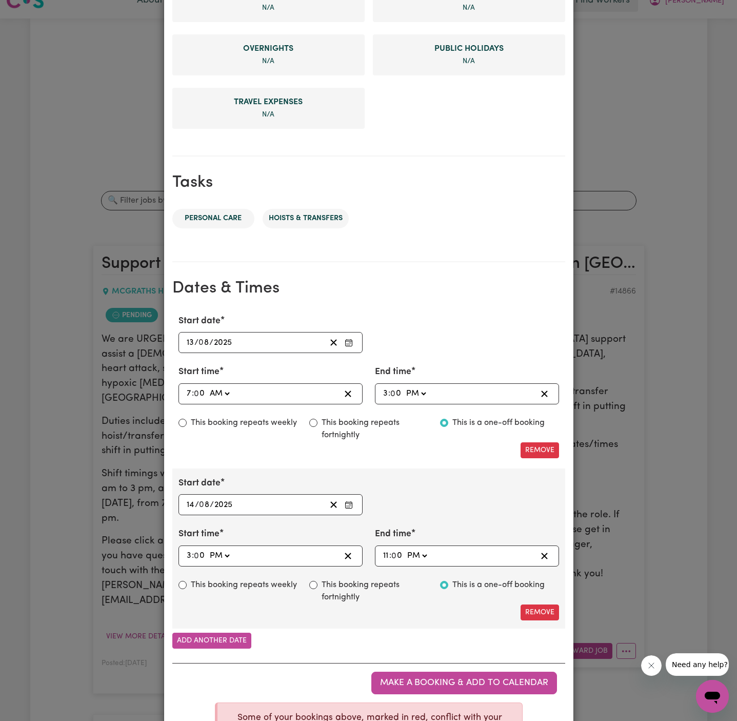
click at [404, 482] on div "Start date [DATE] 14 / 0 8 / 2025 « ‹ [DATE] › » Mon Tue Wed Thu Fri Sat Sun 28…" at bounding box center [368, 496] width 393 height 38
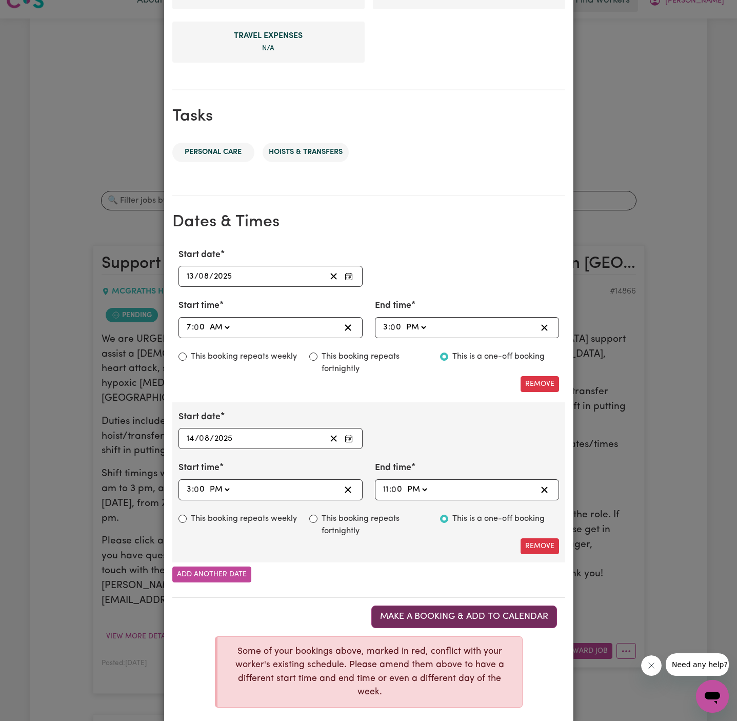
click at [501, 612] on span "Make a booking & add to calendar" at bounding box center [464, 616] width 168 height 9
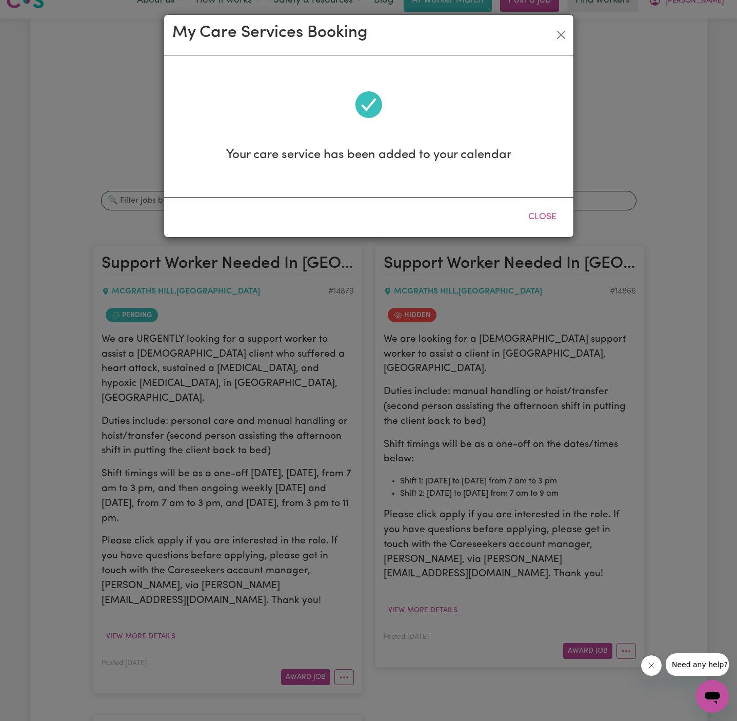
scroll to position [0, 0]
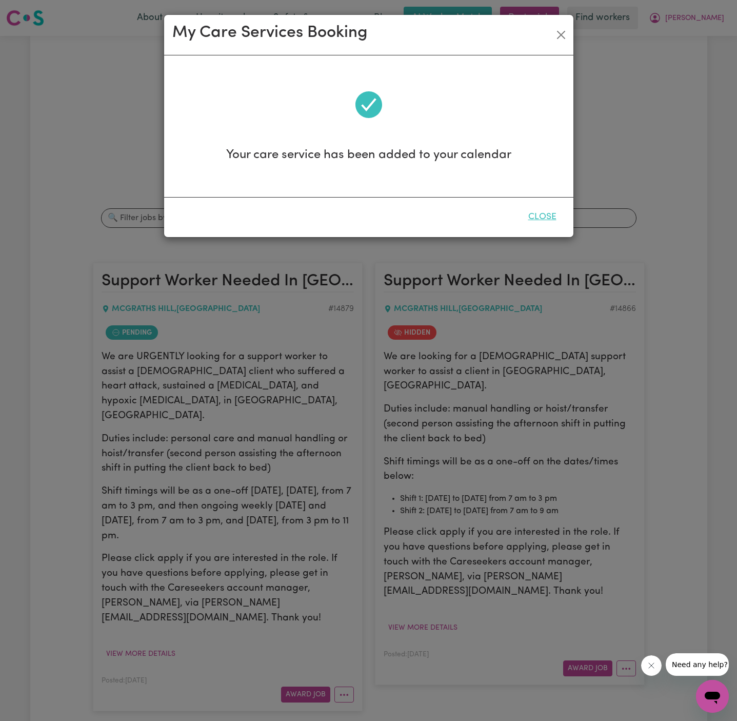
click at [548, 214] on button "Close" at bounding box center [543, 217] width 46 height 23
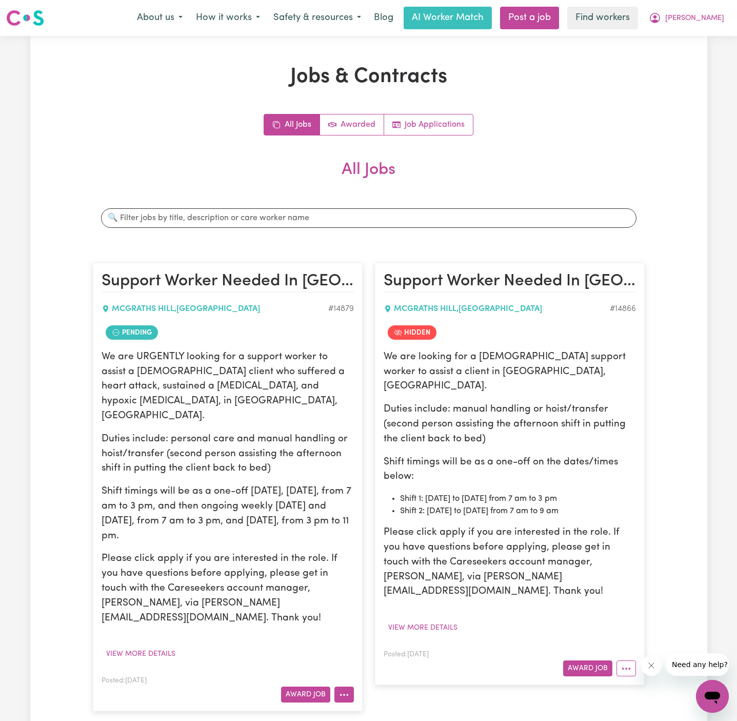
click at [339, 690] on icon "More options" at bounding box center [344, 695] width 10 height 10
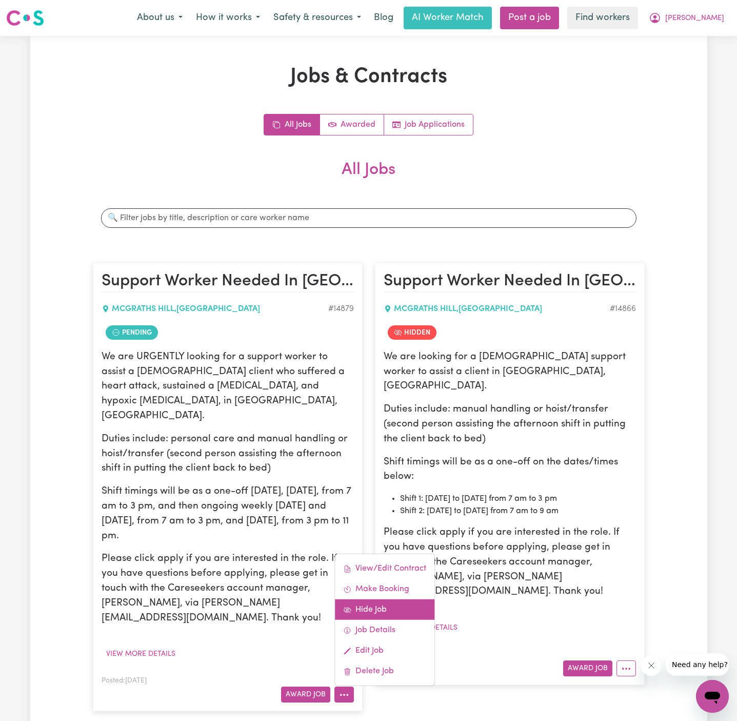
click at [394, 599] on link "Hide Job" at bounding box center [385, 609] width 100 height 21
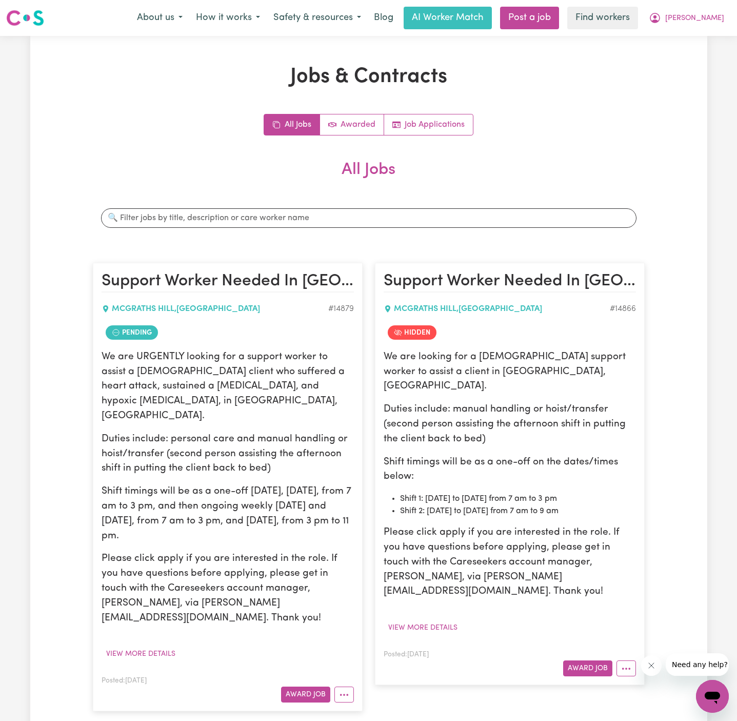
click at [157, 393] on p "We are URGENTLY looking for a support worker to assist a [DEMOGRAPHIC_DATA] cli…" at bounding box center [228, 387] width 252 height 74
click at [345, 690] on icon "More options" at bounding box center [344, 695] width 10 height 10
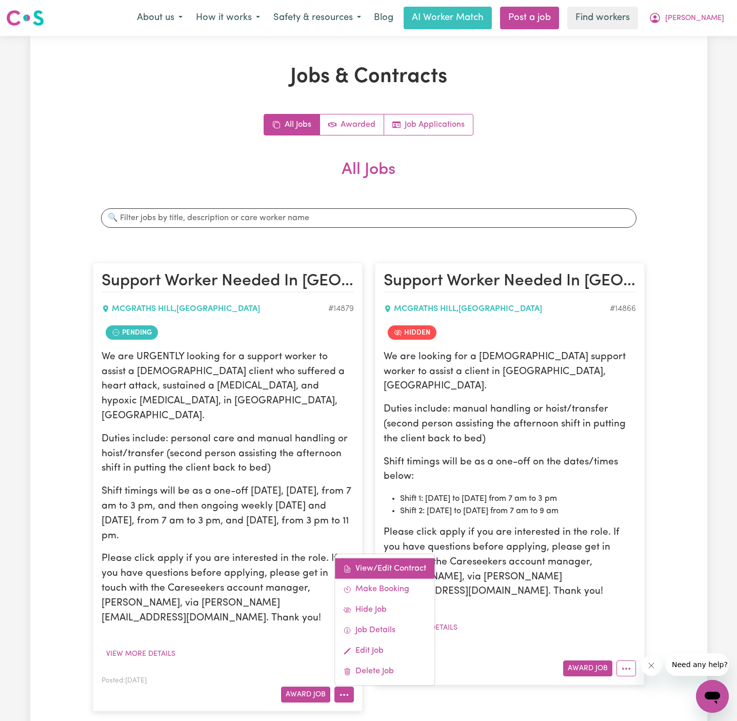
click at [380, 558] on link "View/Edit Contract" at bounding box center [385, 568] width 100 height 21
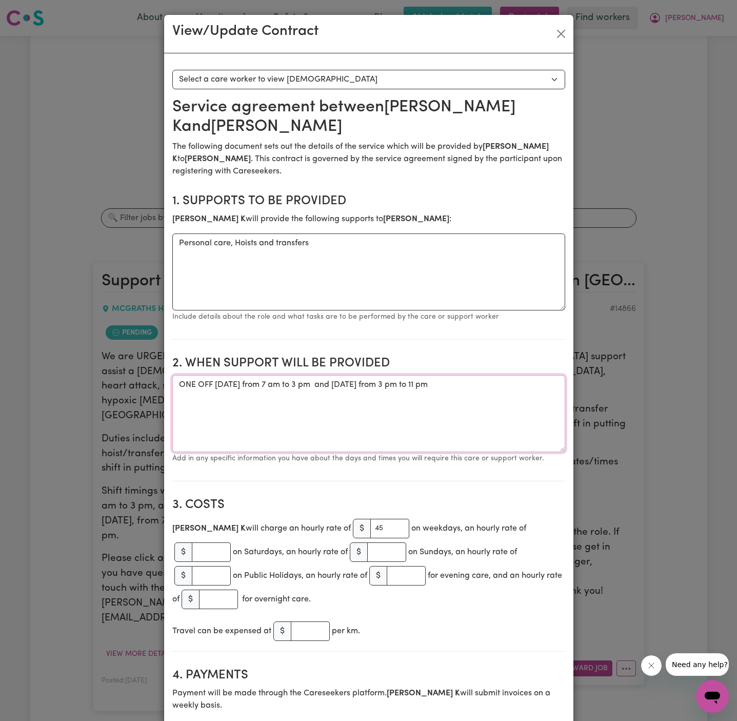
click at [314, 389] on textarea "ONE OFF [DATE] from 7 am to 3 pm and [DATE] from 3 pm to 11 pm" at bounding box center [368, 413] width 393 height 77
click at [487, 401] on textarea "ONE OFF [DATE] from 7 am to 3 pm and [DATE] from 3 pm to 11 pm" at bounding box center [368, 413] width 393 height 77
click at [489, 401] on textarea "ONE OFF [DATE] from 7 am to 3 pm and [DATE] from 3 pm to 11 pm" at bounding box center [368, 413] width 393 height 77
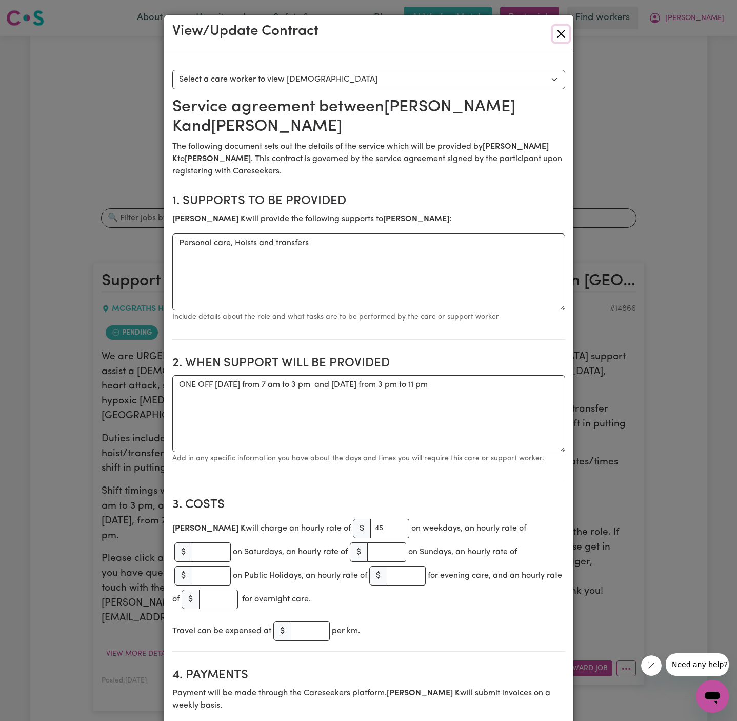
click at [558, 31] on button "Close" at bounding box center [561, 34] width 16 height 16
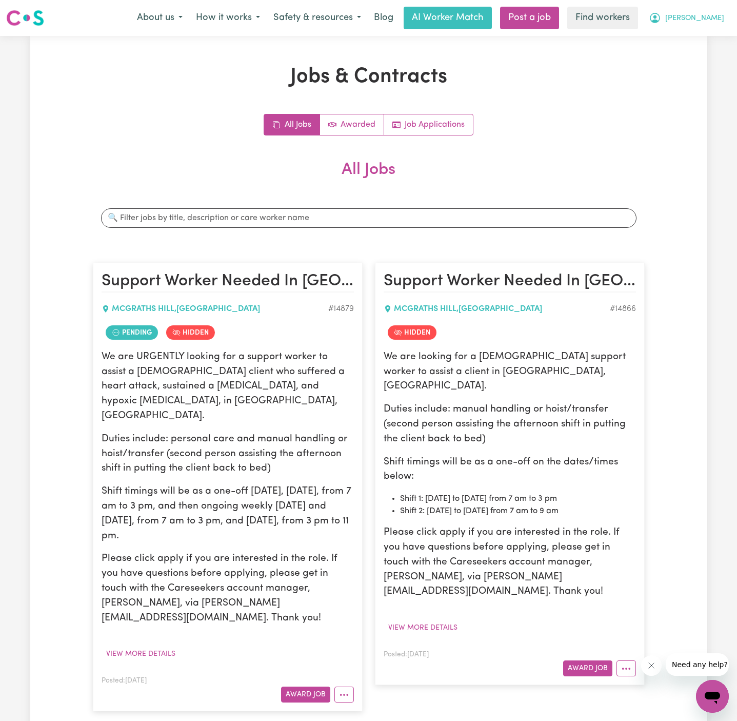
click at [724, 17] on button "[PERSON_NAME]" at bounding box center [686, 18] width 89 height 22
click at [705, 56] on link "Logout" at bounding box center [690, 58] width 81 height 19
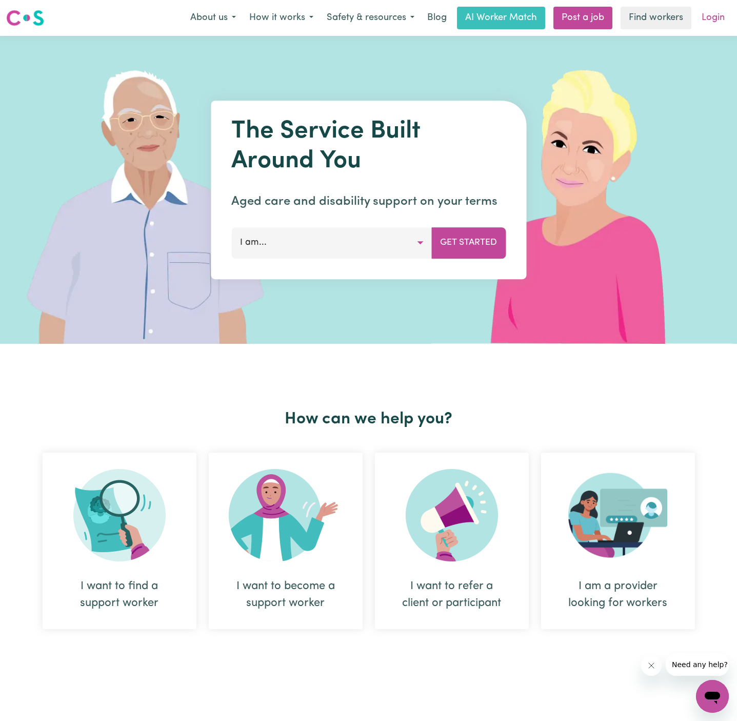
click at [711, 12] on link "Login" at bounding box center [713, 18] width 35 height 23
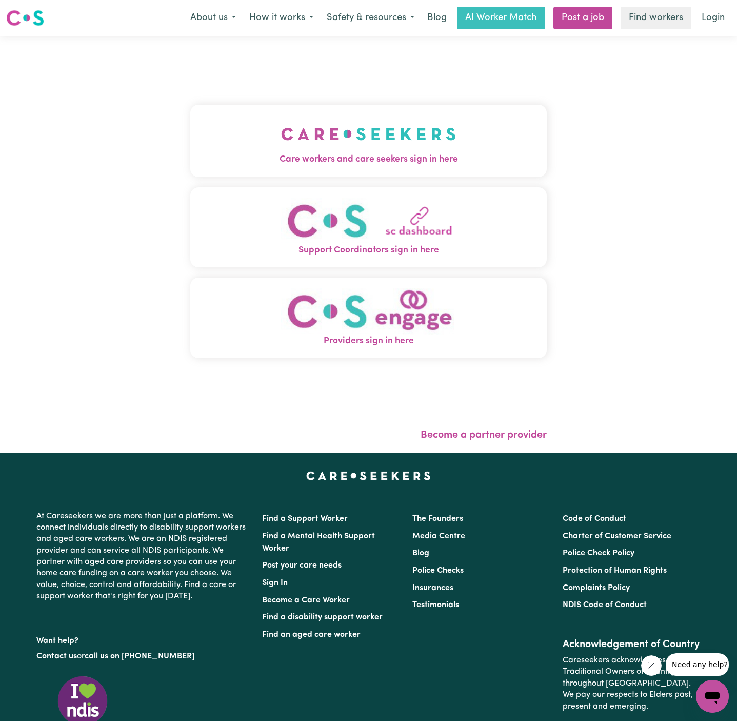
click at [324, 147] on img "Care workers and care seekers sign in here" at bounding box center [368, 134] width 175 height 38
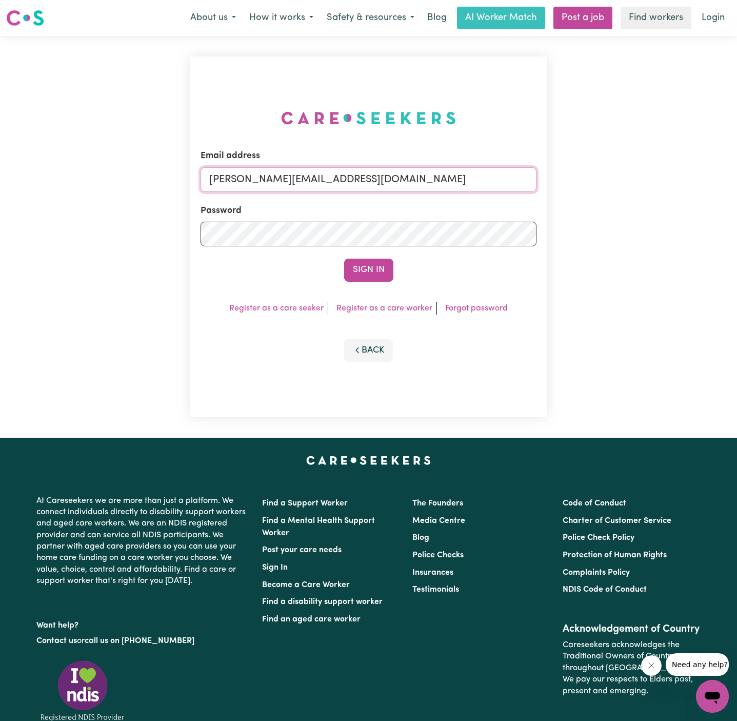
click at [402, 171] on input "[PERSON_NAME][EMAIL_ADDRESS][DOMAIN_NAME]" at bounding box center [369, 179] width 336 height 25
drag, startPoint x: 261, startPoint y: 180, endPoint x: 570, endPoint y: 178, distance: 308.9
click at [570, 178] on div "Email address [EMAIL_ADDRESS][DOMAIN_NAME] Password Sign In Register as a care …" at bounding box center [368, 237] width 737 height 402
type input "[EMAIL_ADDRESS][DOMAIN_NAME]"
click at [361, 258] on form "Email address [EMAIL_ADDRESS][DOMAIN_NAME] Password Sign In" at bounding box center [369, 215] width 336 height 132
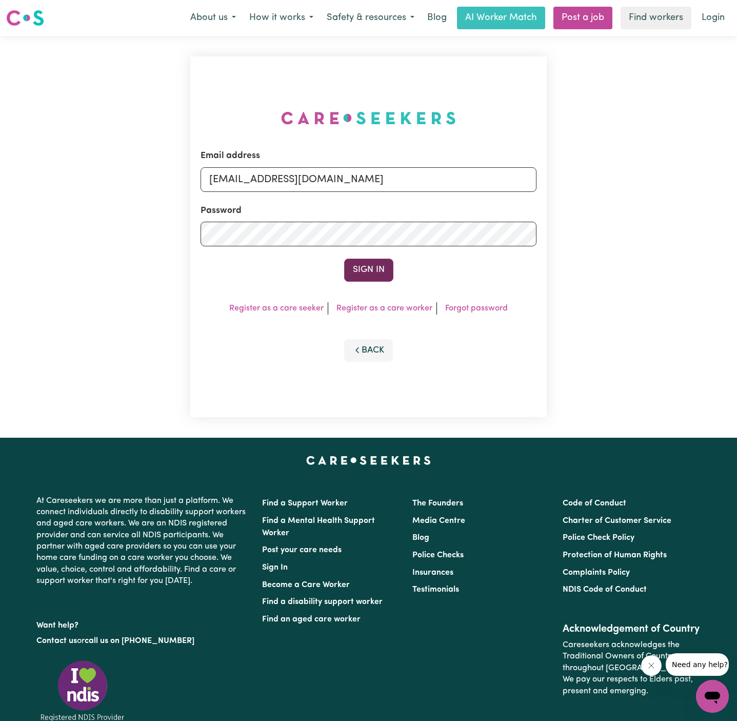
click at [367, 276] on button "Sign In" at bounding box center [368, 270] width 49 height 23
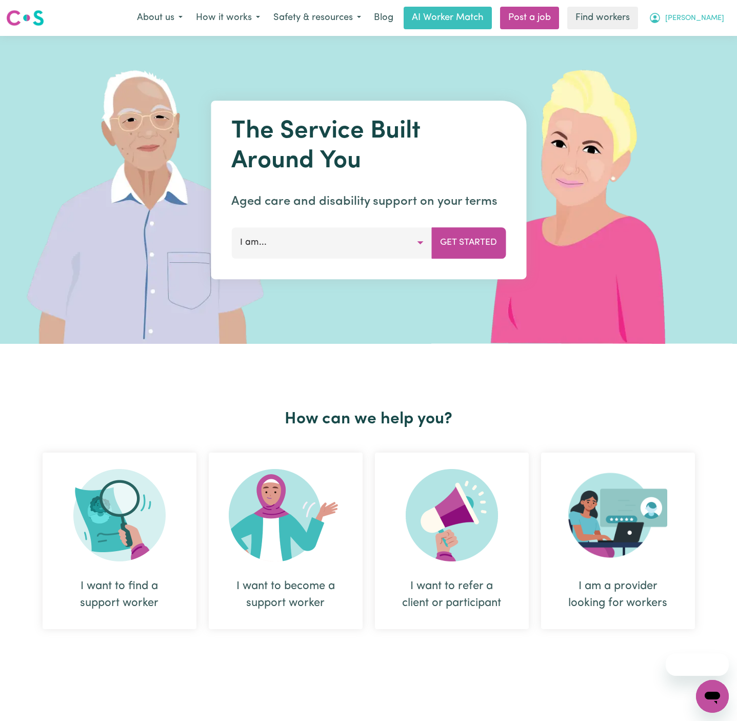
click at [708, 17] on span "[PERSON_NAME]" at bounding box center [695, 18] width 59 height 11
click at [707, 33] on link "My Dashboard" at bounding box center [690, 39] width 81 height 19
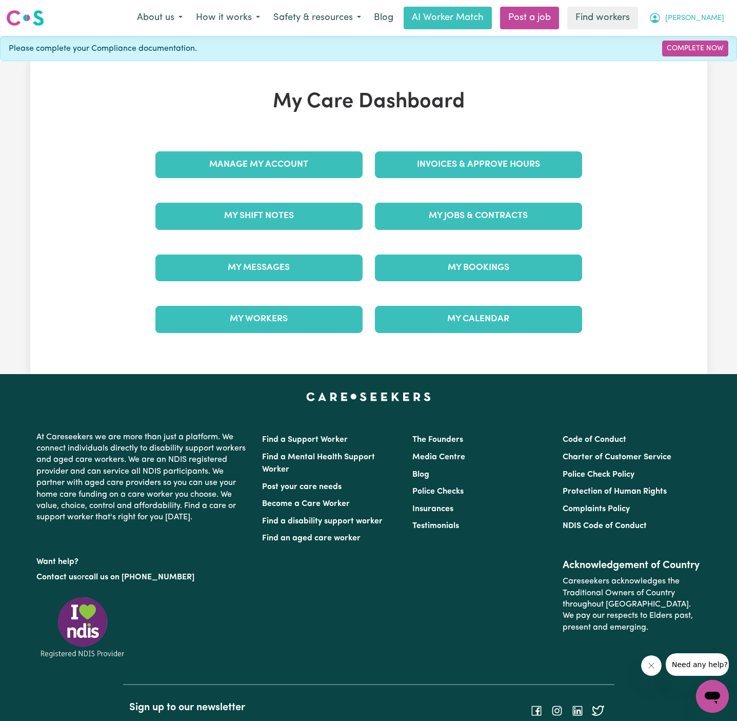
click at [713, 21] on span "[PERSON_NAME]" at bounding box center [695, 18] width 59 height 11
click at [713, 60] on link "Logout" at bounding box center [690, 58] width 81 height 19
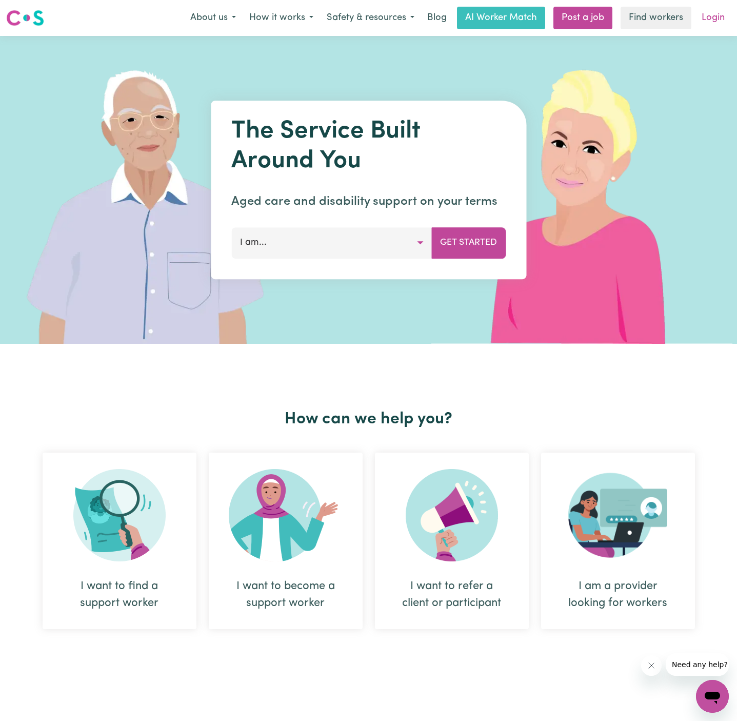
click at [715, 20] on link "Login" at bounding box center [713, 18] width 35 height 23
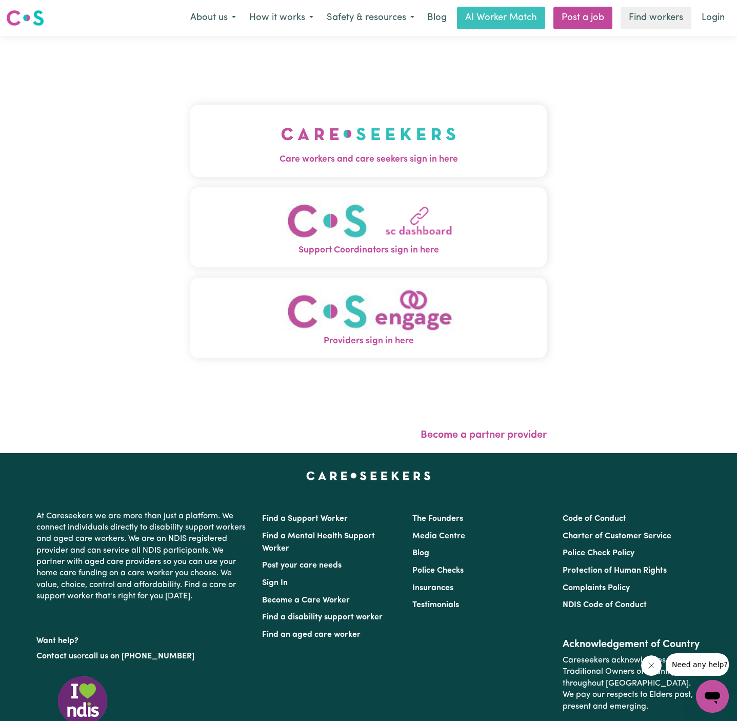
click at [388, 123] on img "Care workers and care seekers sign in here" at bounding box center [368, 134] width 175 height 38
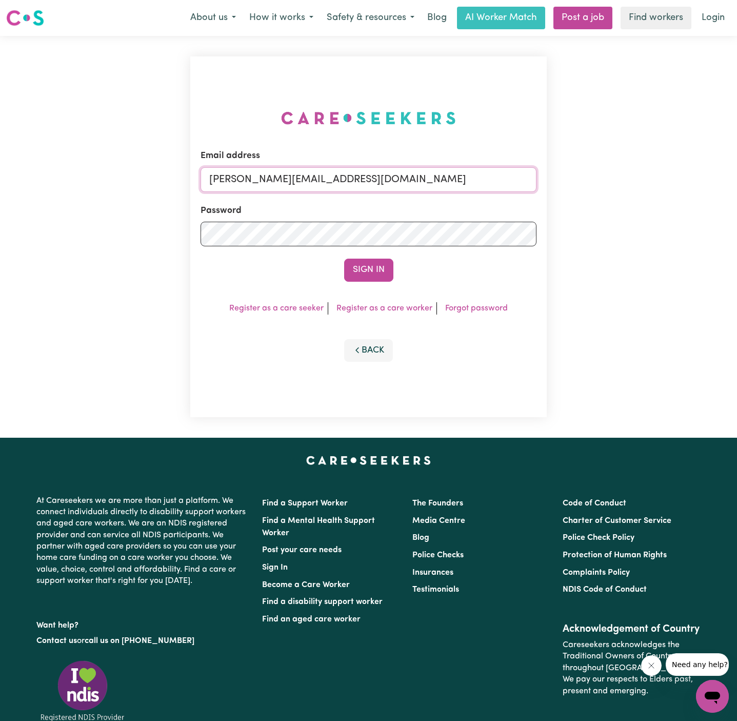
click at [460, 188] on input "[PERSON_NAME][EMAIL_ADDRESS][DOMAIN_NAME]" at bounding box center [369, 179] width 336 height 25
drag, startPoint x: 262, startPoint y: 178, endPoint x: 551, endPoint y: 177, distance: 288.9
click at [551, 177] on div "Email address superuser~GrahamWhiteKNC@careseekers.com.au Password Sign In Regi…" at bounding box center [368, 237] width 369 height 402
type input "superuser~kosgeidennis02@gmail.com"
click at [344, 259] on button "Sign In" at bounding box center [368, 270] width 49 height 23
